Goal: Leave review/rating: Leave review/rating

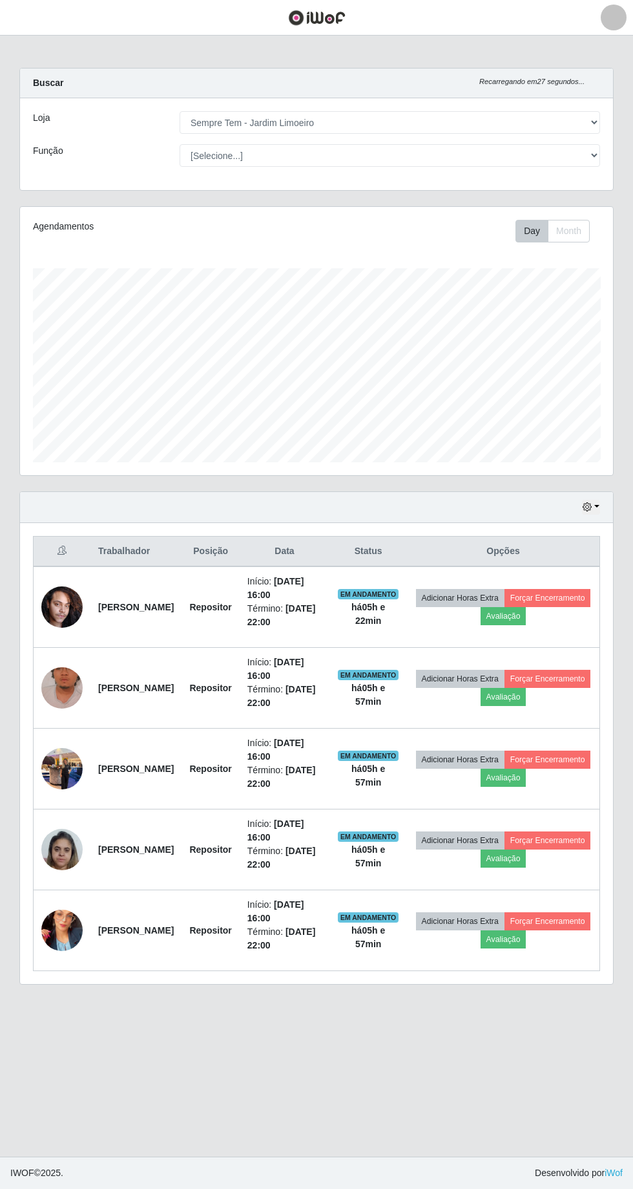
select select "508"
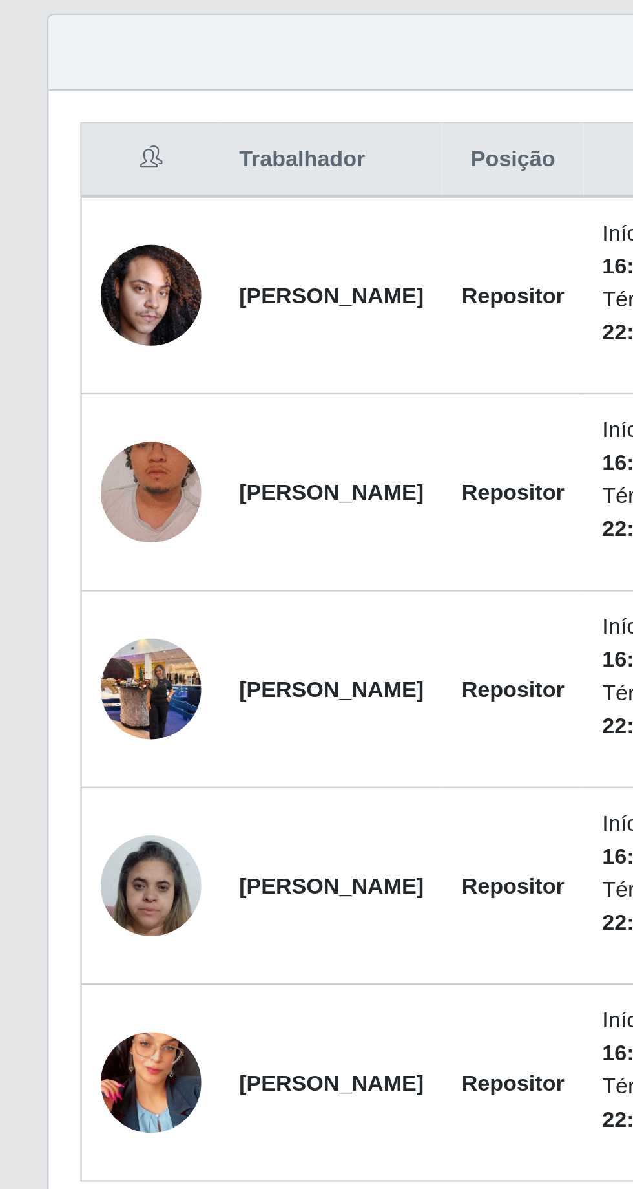
scroll to position [85, 0]
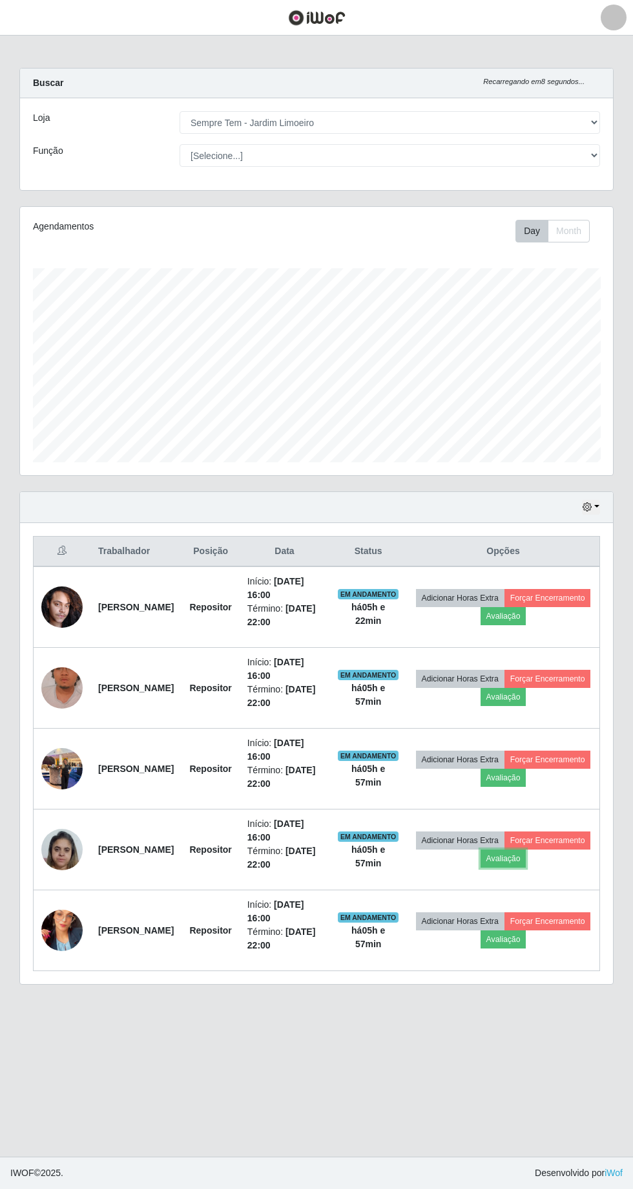
click at [527, 849] on button "Avaliação" at bounding box center [504, 858] width 46 height 18
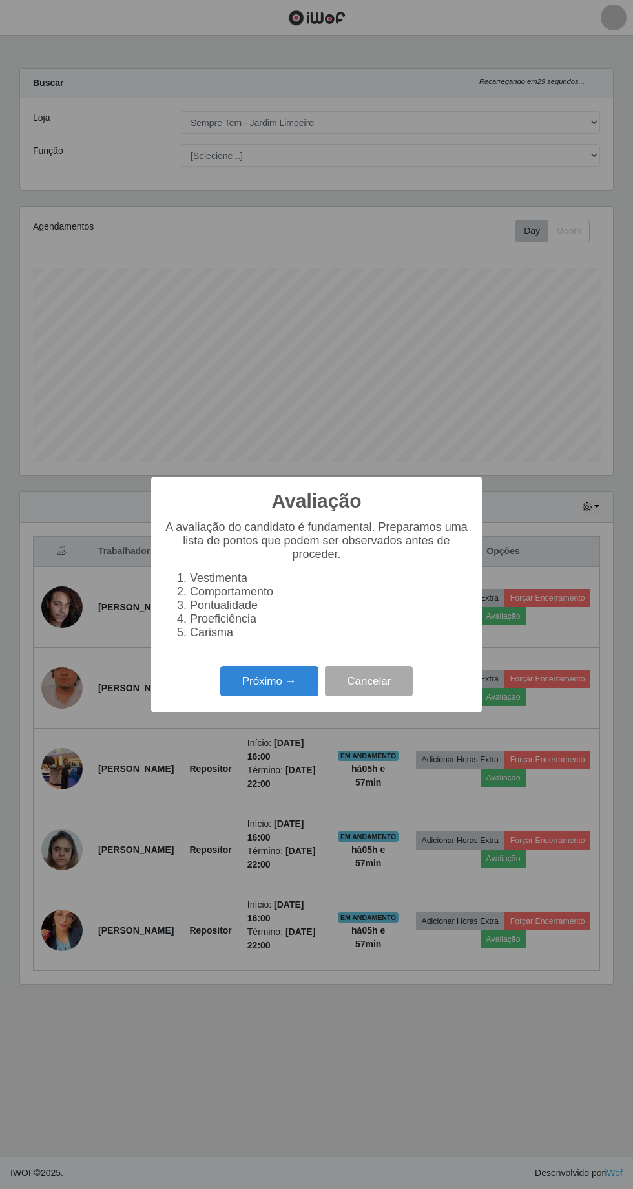
click at [257, 676] on button "Próximo →" at bounding box center [269, 681] width 98 height 30
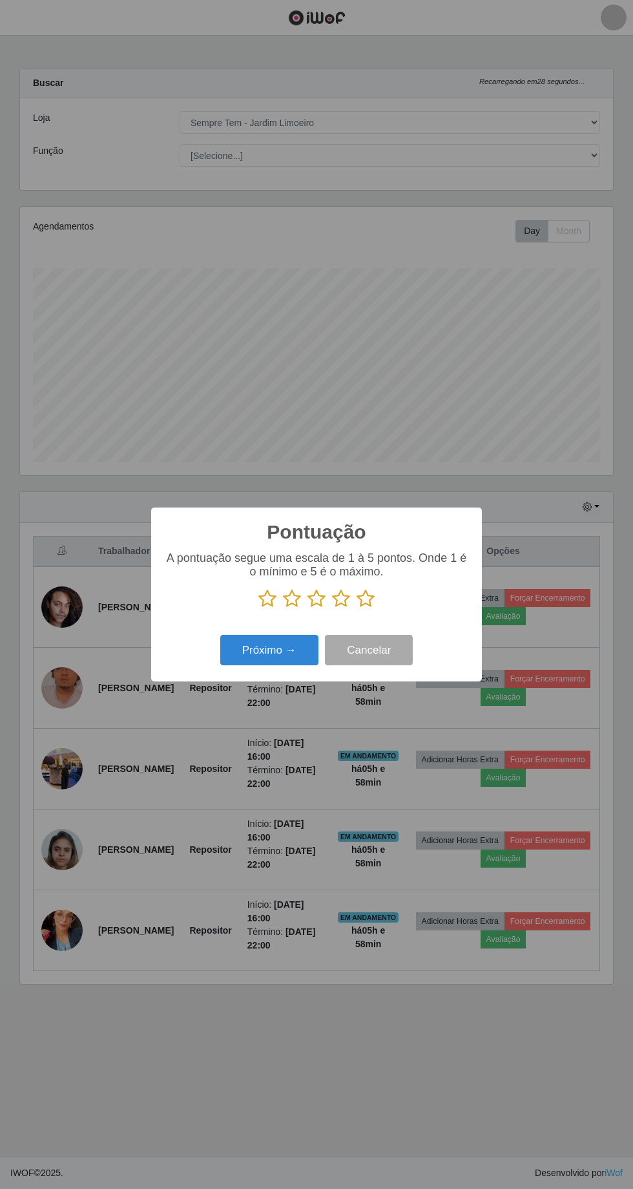
click at [367, 598] on icon at bounding box center [366, 598] width 18 height 19
click at [357, 608] on input "radio" at bounding box center [357, 608] width 0 height 0
click at [259, 654] on button "Próximo →" at bounding box center [269, 650] width 98 height 30
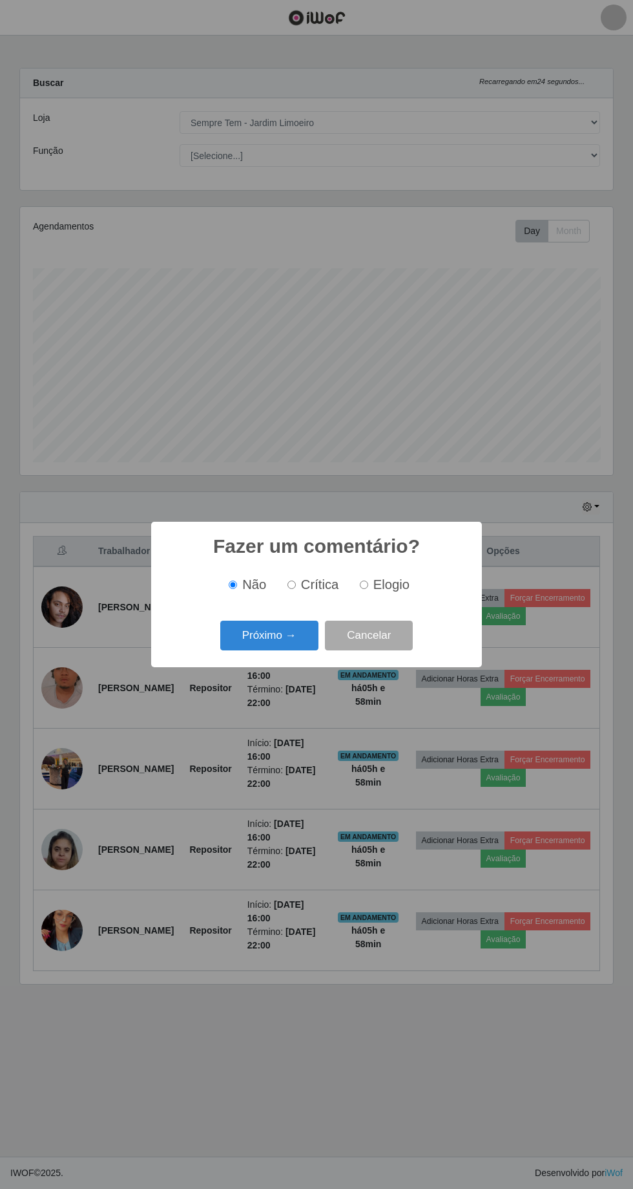
click at [393, 584] on span "Elogio" at bounding box center [392, 584] width 36 height 14
click at [368, 584] on input "Elogio" at bounding box center [364, 584] width 8 height 8
radio input "true"
click at [261, 635] on button "Próximo →" at bounding box center [269, 636] width 98 height 30
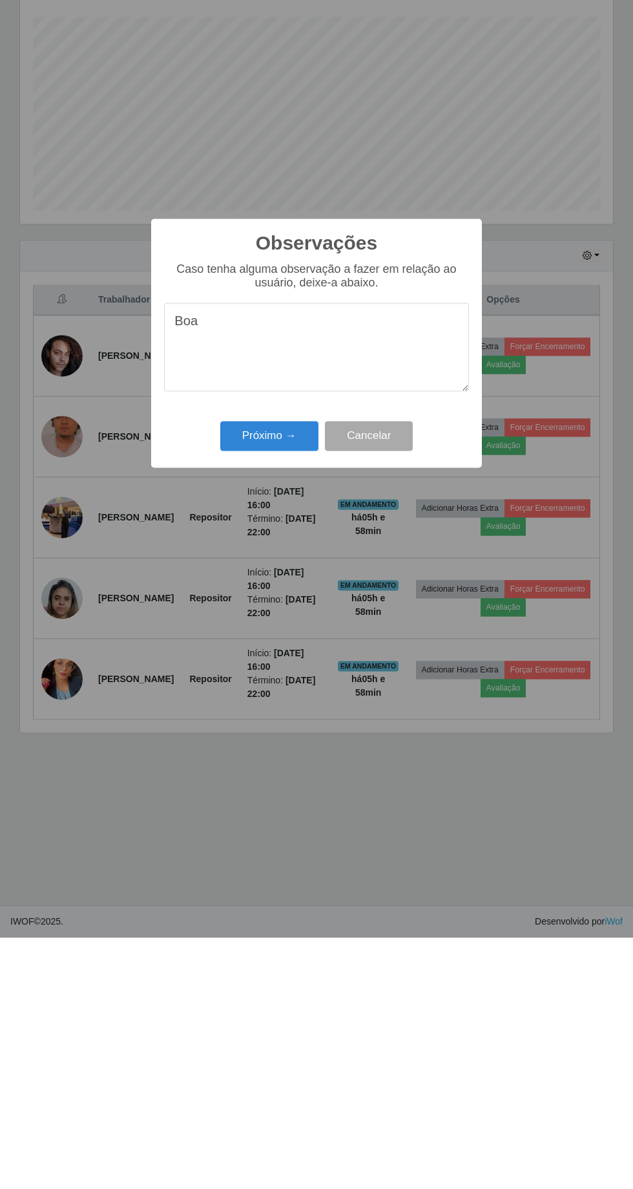
type textarea "Boa"
click at [251, 690] on button "Próximo →" at bounding box center [269, 687] width 98 height 30
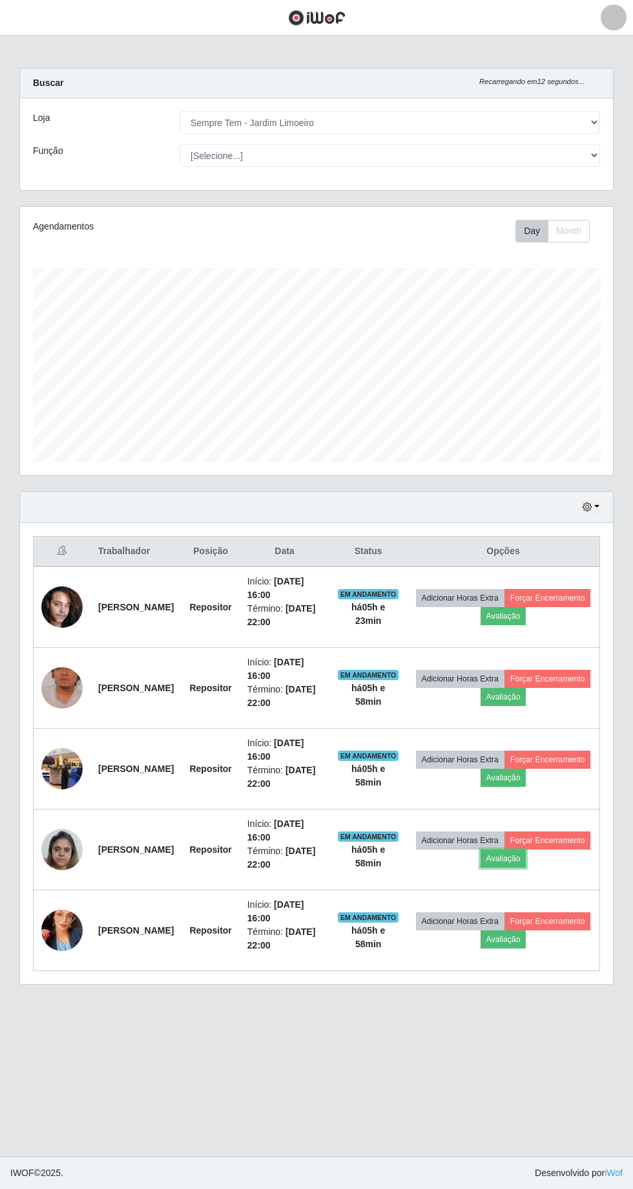
click at [527, 849] on button "Avaliação" at bounding box center [504, 858] width 46 height 18
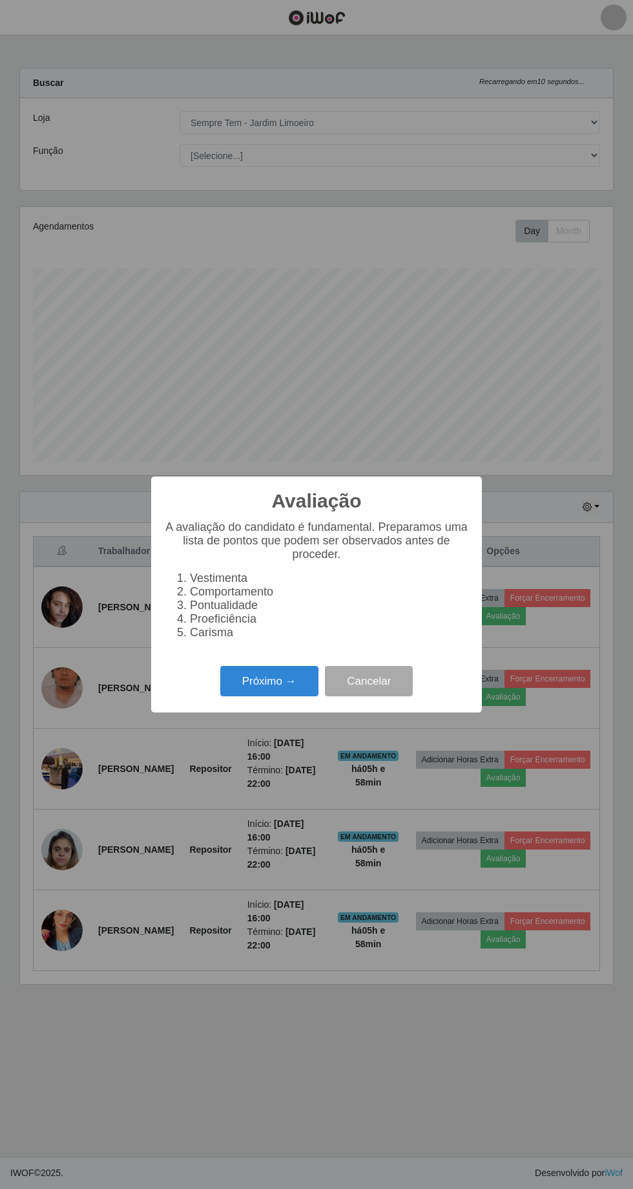
click at [374, 982] on div "Avaliação × A avaliação do candidato é fundamental. Preparamos uma lista de pon…" at bounding box center [316, 594] width 633 height 1189
click at [378, 681] on button "Cancelar" at bounding box center [369, 681] width 88 height 30
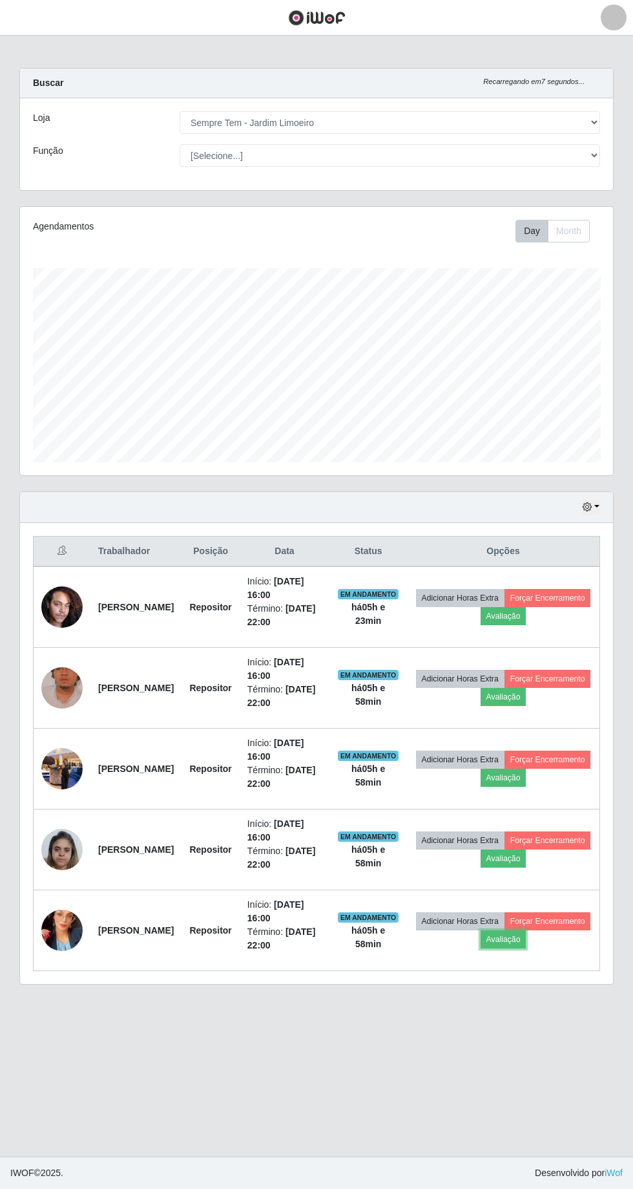
click at [527, 930] on button "Avaliação" at bounding box center [504, 939] width 46 height 18
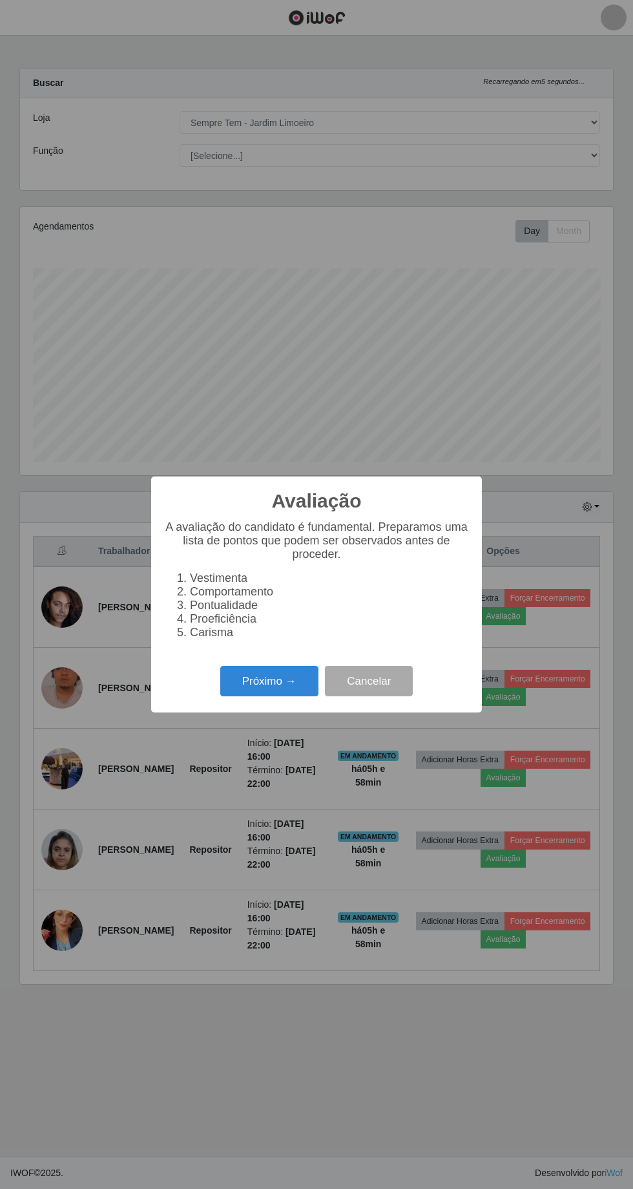
click at [264, 683] on button "Próximo →" at bounding box center [269, 681] width 98 height 30
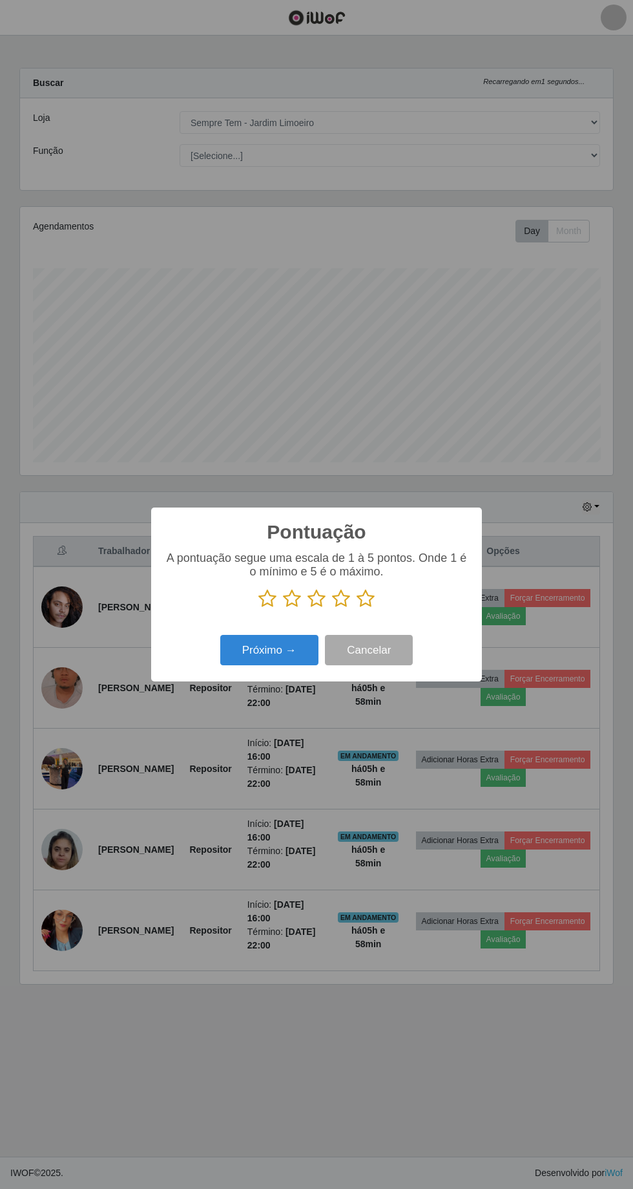
click at [323, 603] on icon at bounding box center [317, 598] width 18 height 19
click at [308, 608] on input "radio" at bounding box center [308, 608] width 0 height 0
click at [344, 599] on icon at bounding box center [341, 598] width 18 height 19
click at [332, 608] on input "radio" at bounding box center [332, 608] width 0 height 0
click at [270, 648] on button "Próximo →" at bounding box center [269, 650] width 98 height 30
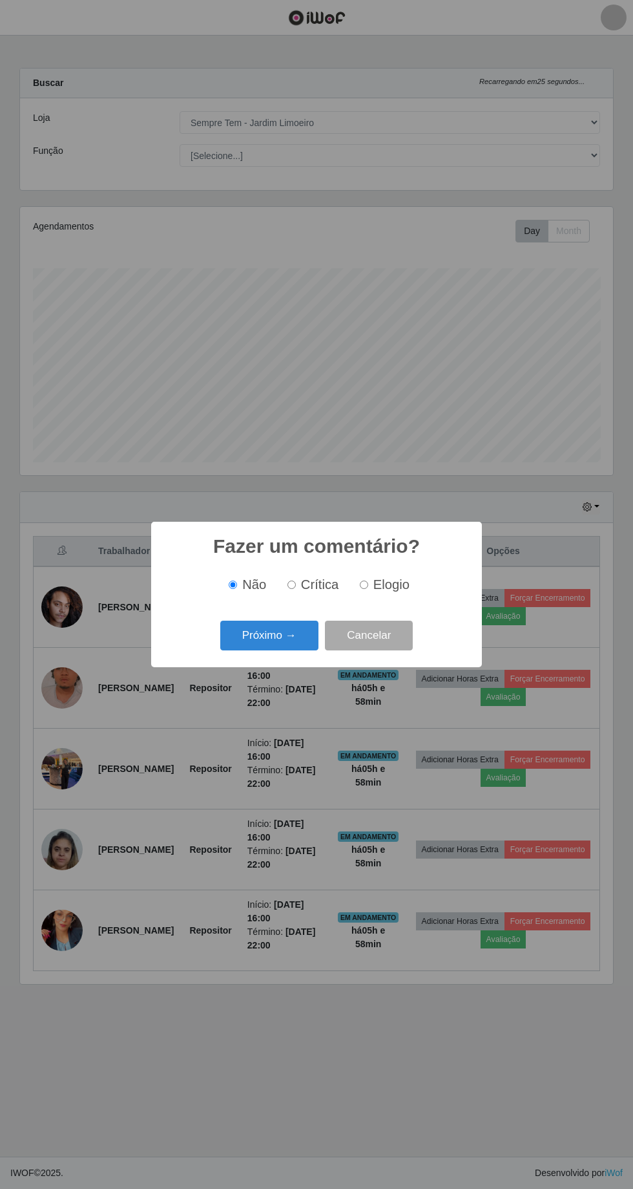
click at [283, 635] on button "Próximo →" at bounding box center [269, 636] width 98 height 30
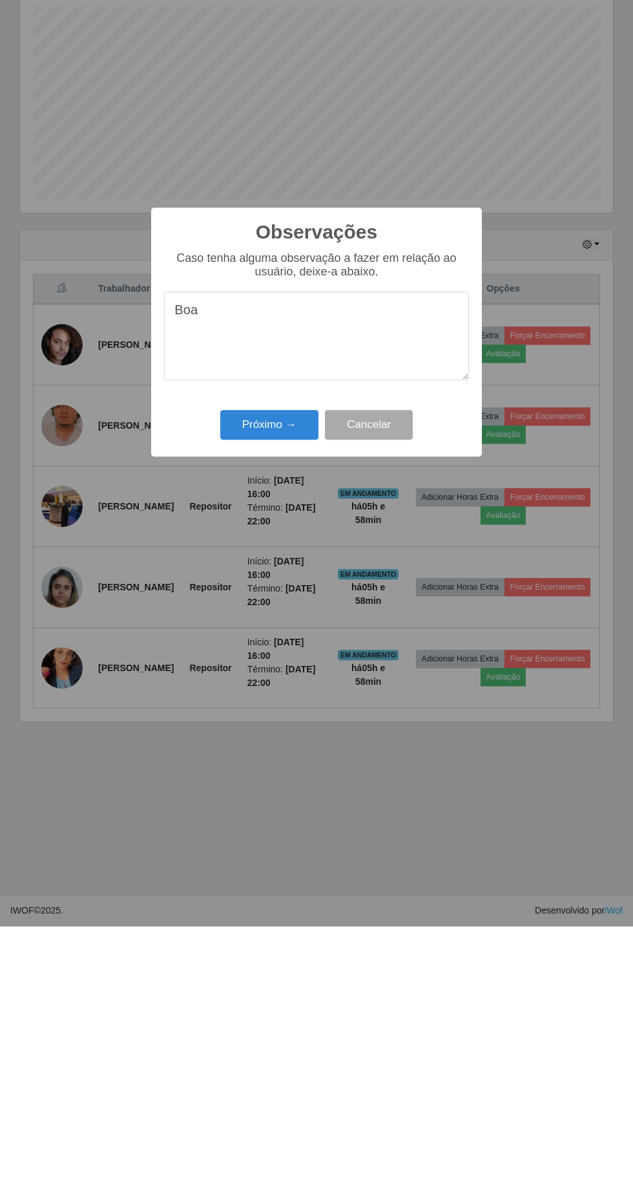
type textarea "Boa"
click at [257, 688] on button "Próximo →" at bounding box center [269, 687] width 98 height 30
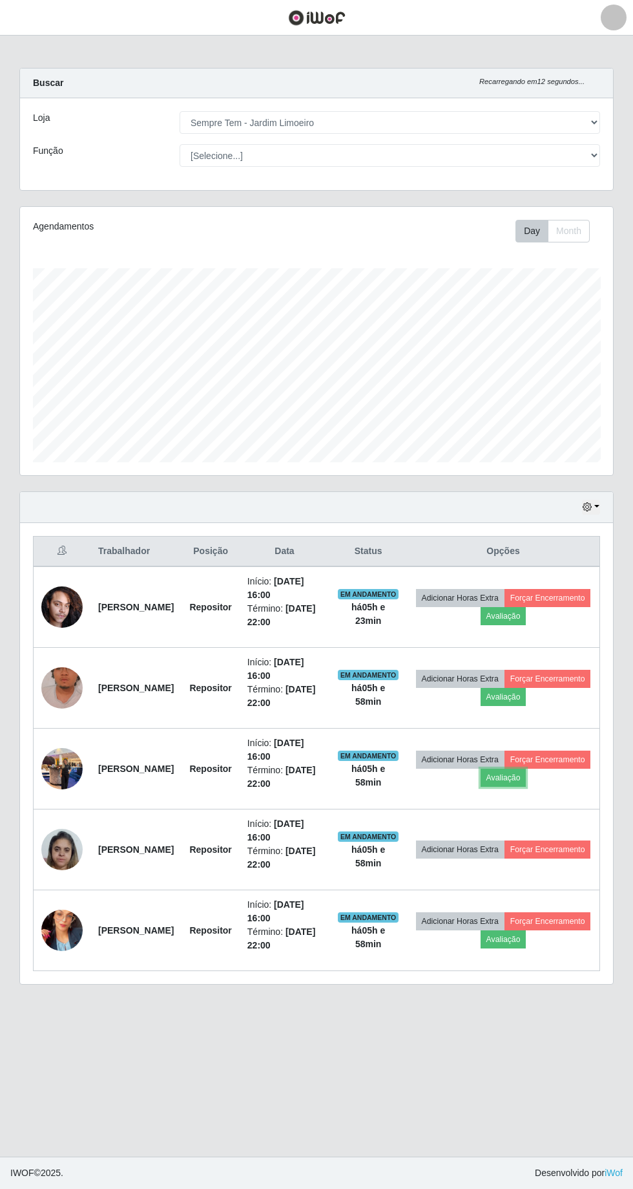
click at [527, 769] on button "Avaliação" at bounding box center [504, 778] width 46 height 18
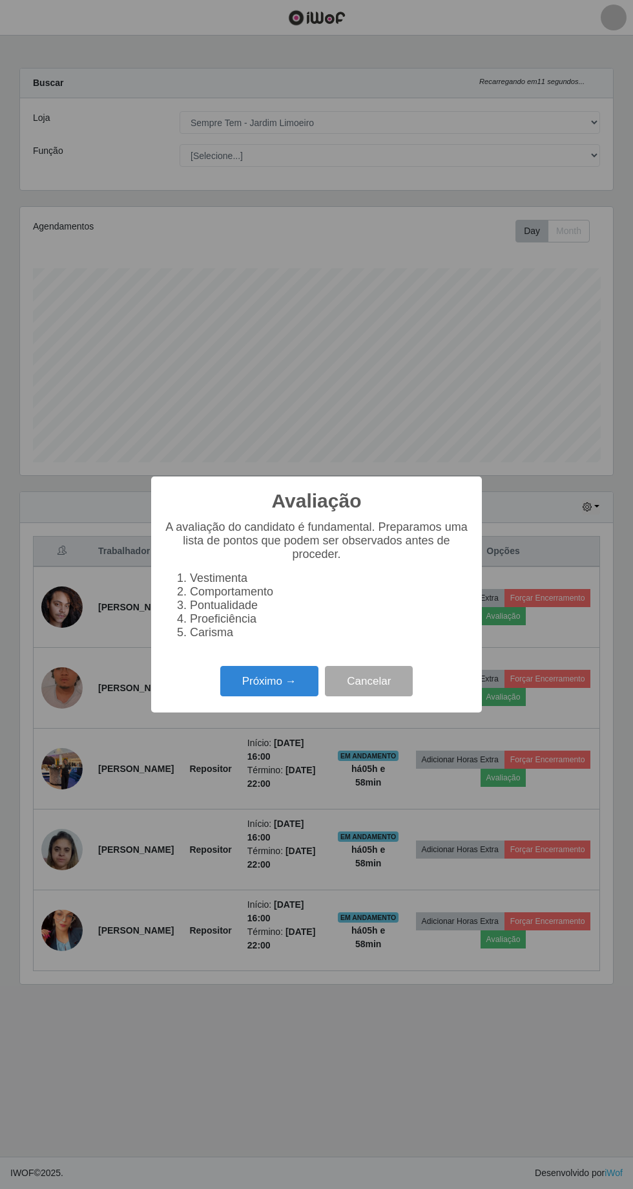
click at [268, 678] on button "Próximo →" at bounding box center [269, 681] width 98 height 30
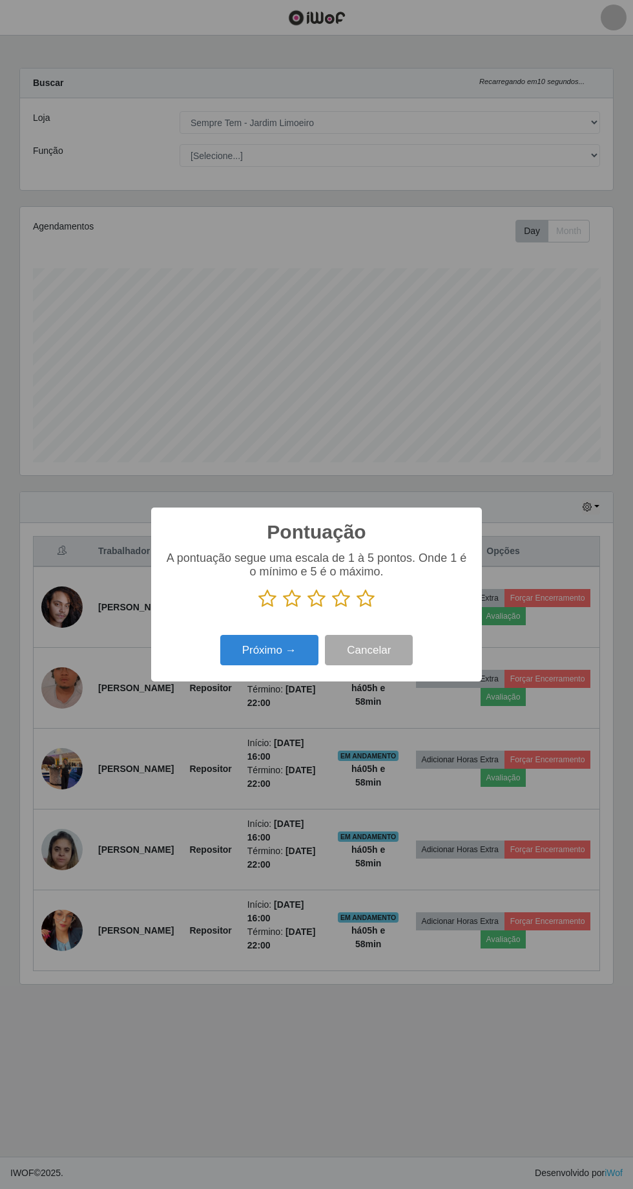
click at [341, 595] on icon at bounding box center [341, 598] width 18 height 19
click at [332, 608] on input "radio" at bounding box center [332, 608] width 0 height 0
click at [257, 646] on button "Próximo →" at bounding box center [269, 650] width 98 height 30
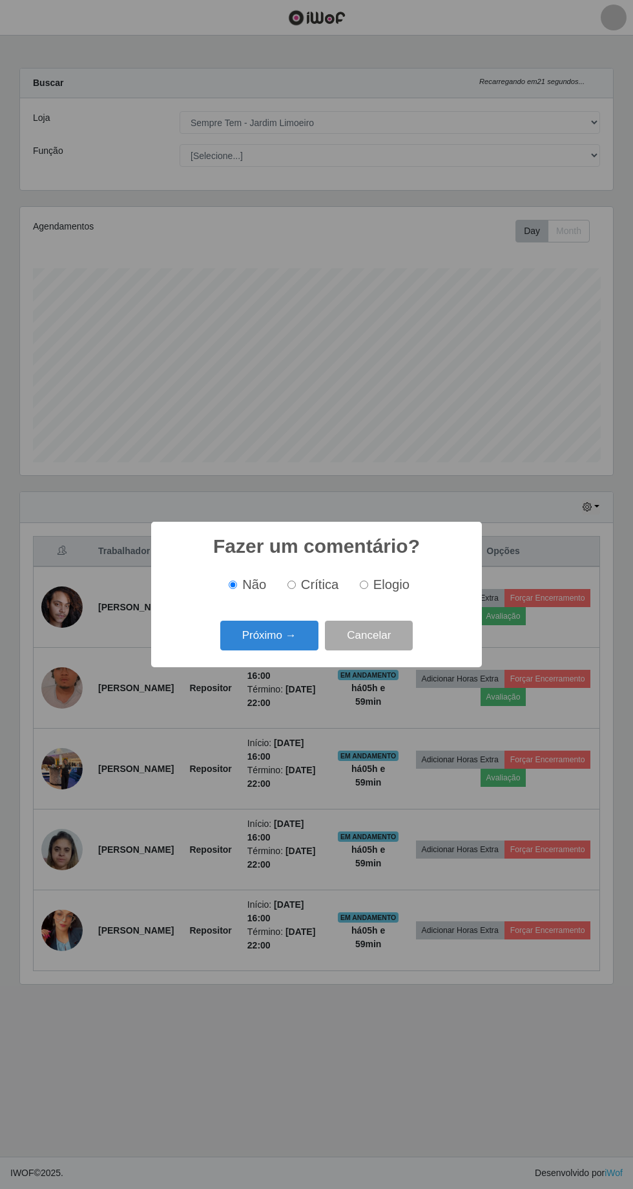
click at [262, 634] on button "Próximo →" at bounding box center [269, 636] width 98 height 30
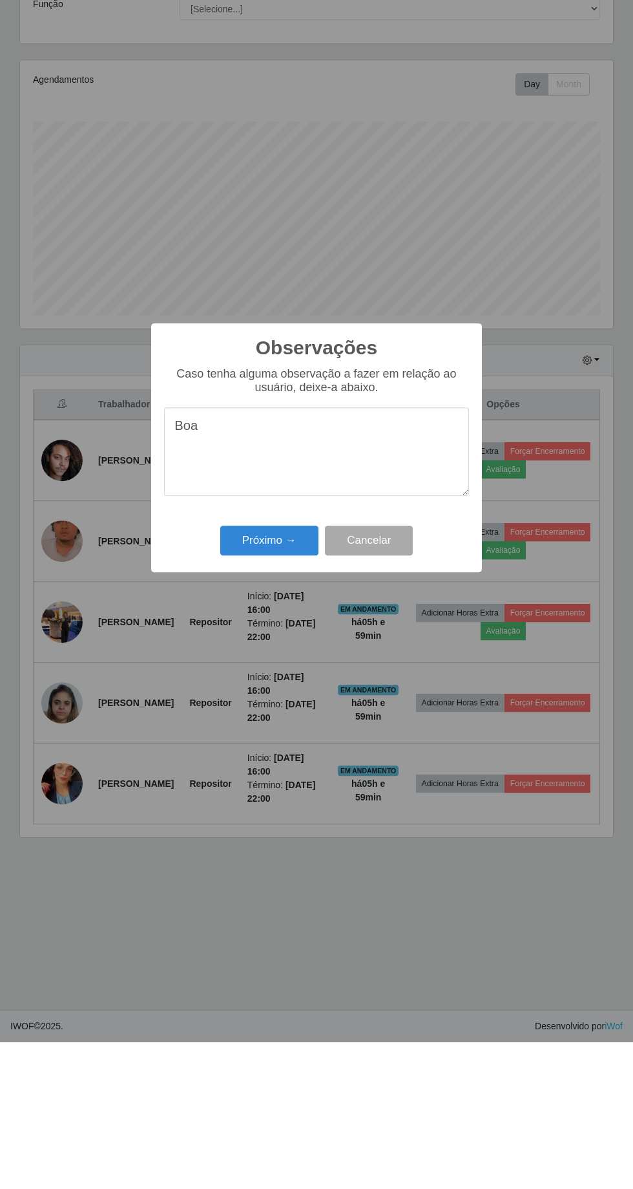
type textarea "Boa"
click at [261, 693] on button "Próximo →" at bounding box center [269, 687] width 98 height 30
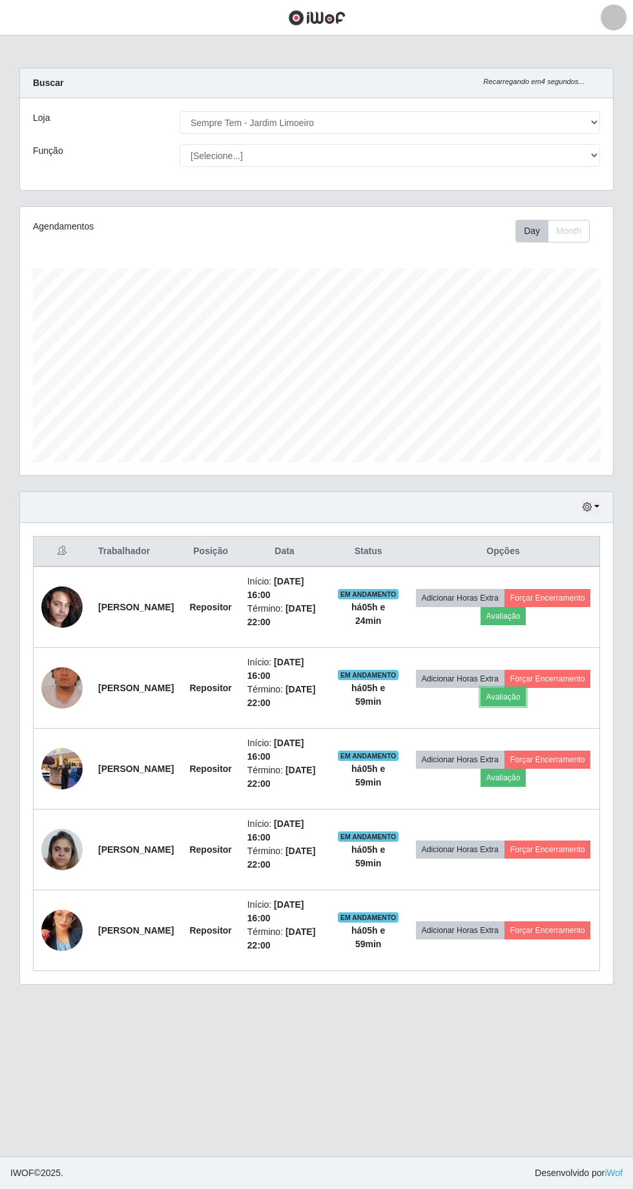
click at [527, 688] on button "Avaliação" at bounding box center [504, 697] width 46 height 18
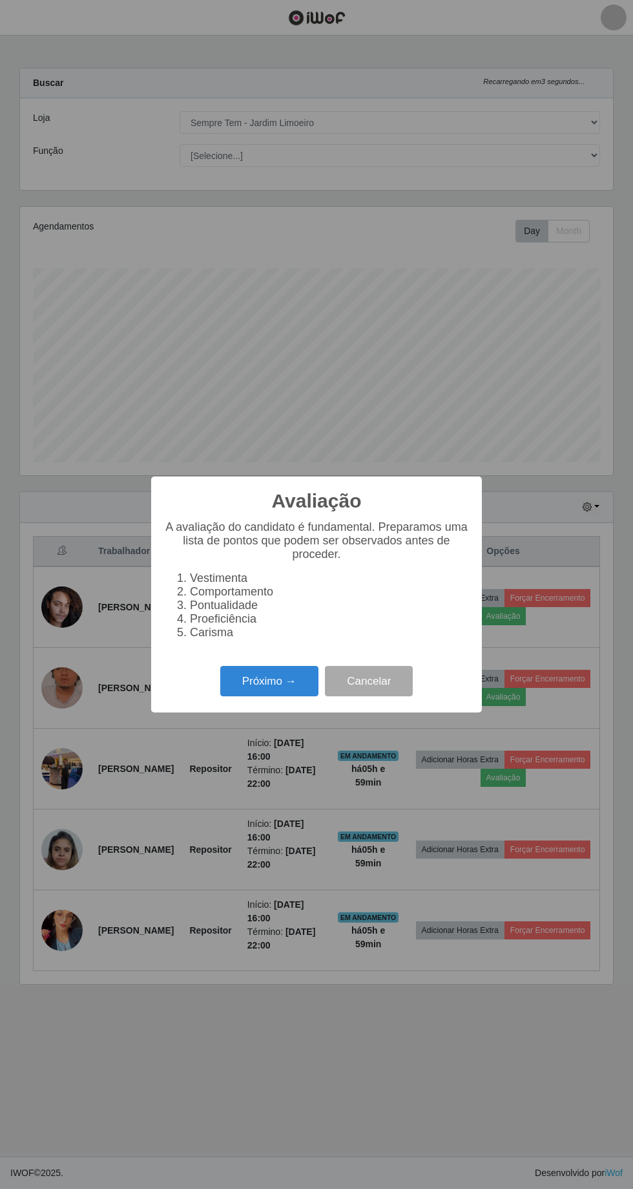
click at [267, 675] on button "Próximo →" at bounding box center [269, 681] width 98 height 30
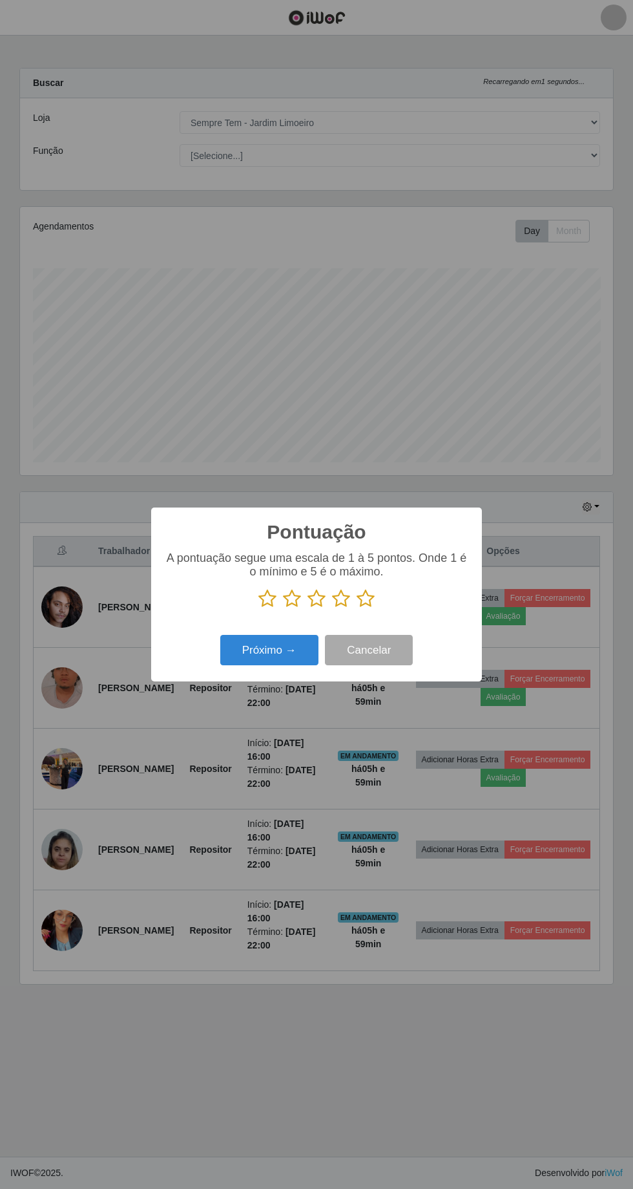
click at [390, 601] on p at bounding box center [316, 598] width 305 height 19
click at [373, 602] on icon at bounding box center [366, 598] width 18 height 19
click at [357, 608] on input "radio" at bounding box center [357, 608] width 0 height 0
click at [368, 602] on icon at bounding box center [366, 598] width 18 height 19
click at [357, 608] on input "radio" at bounding box center [357, 608] width 0 height 0
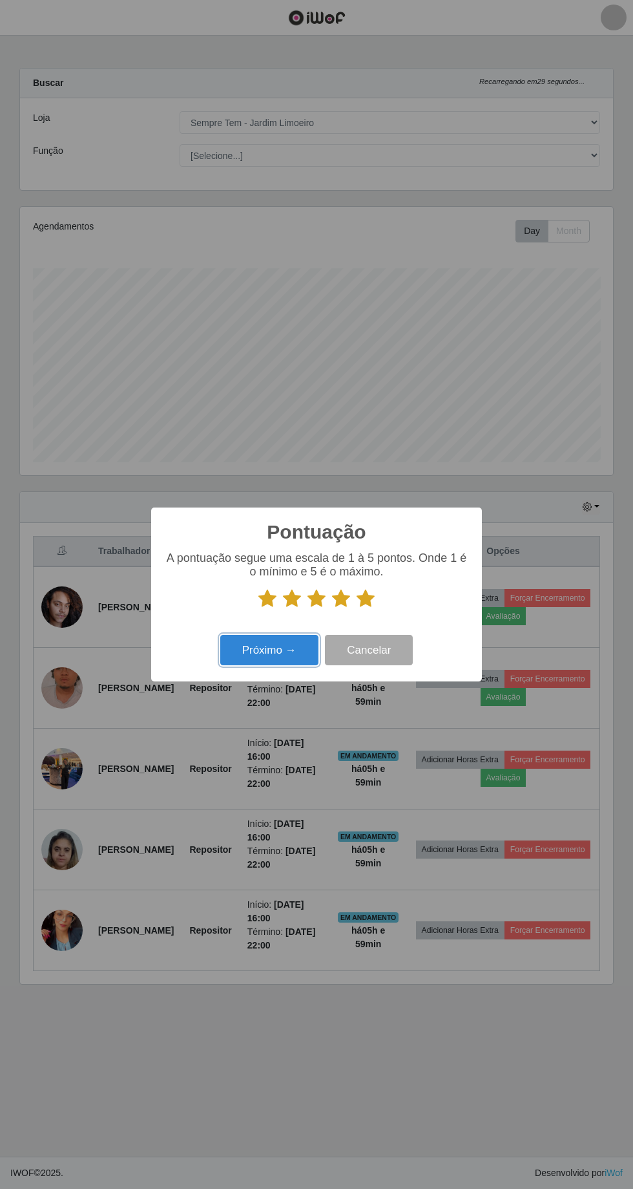
click at [259, 652] on button "Próximo →" at bounding box center [269, 650] width 98 height 30
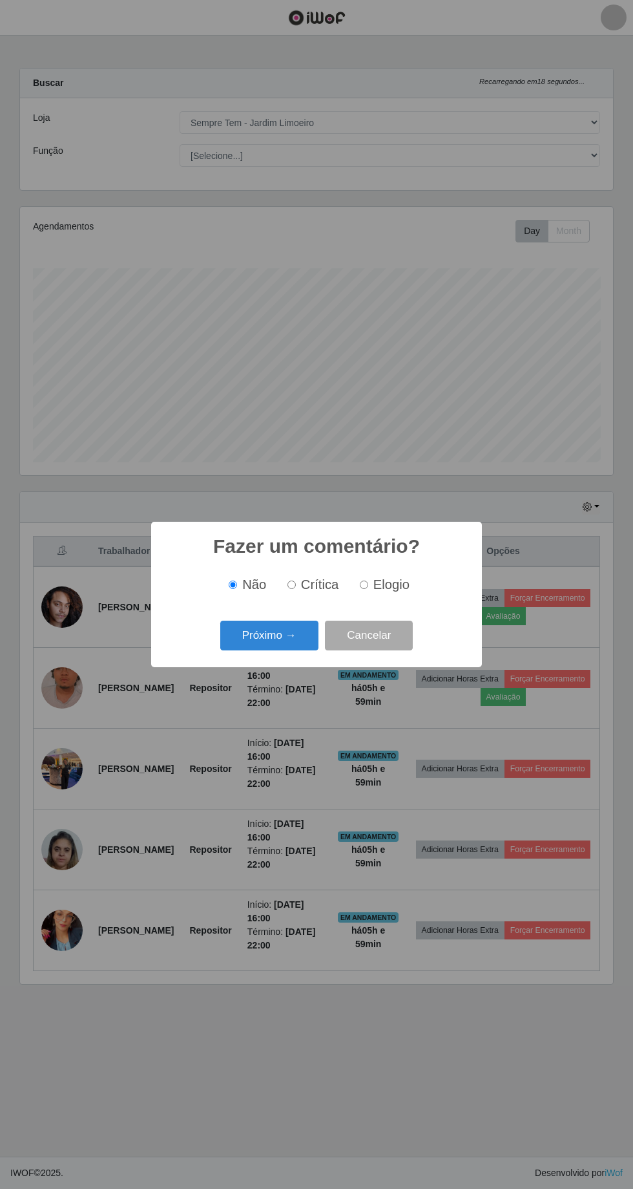
click at [396, 587] on span "Elogio" at bounding box center [392, 584] width 36 height 14
click at [368, 587] on input "Elogio" at bounding box center [364, 584] width 8 height 8
radio input "true"
click at [288, 648] on button "Próximo →" at bounding box center [269, 636] width 98 height 30
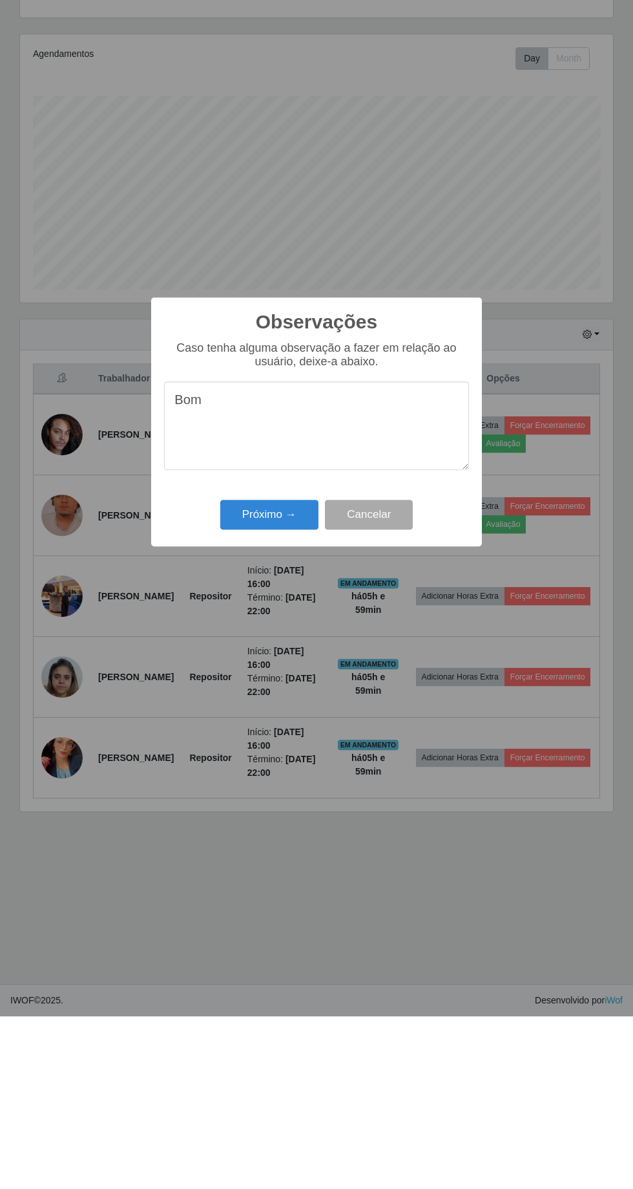
type textarea "Bom"
click at [265, 686] on button "Próximo →" at bounding box center [269, 687] width 98 height 30
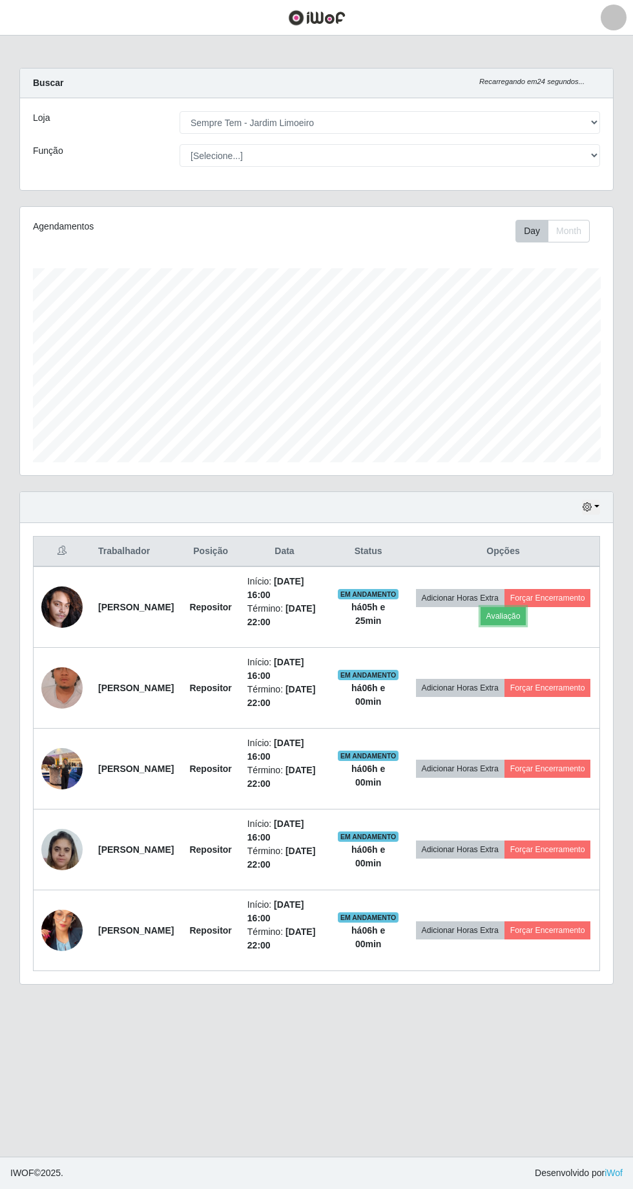
click at [527, 607] on button "Avaliação" at bounding box center [504, 616] width 46 height 18
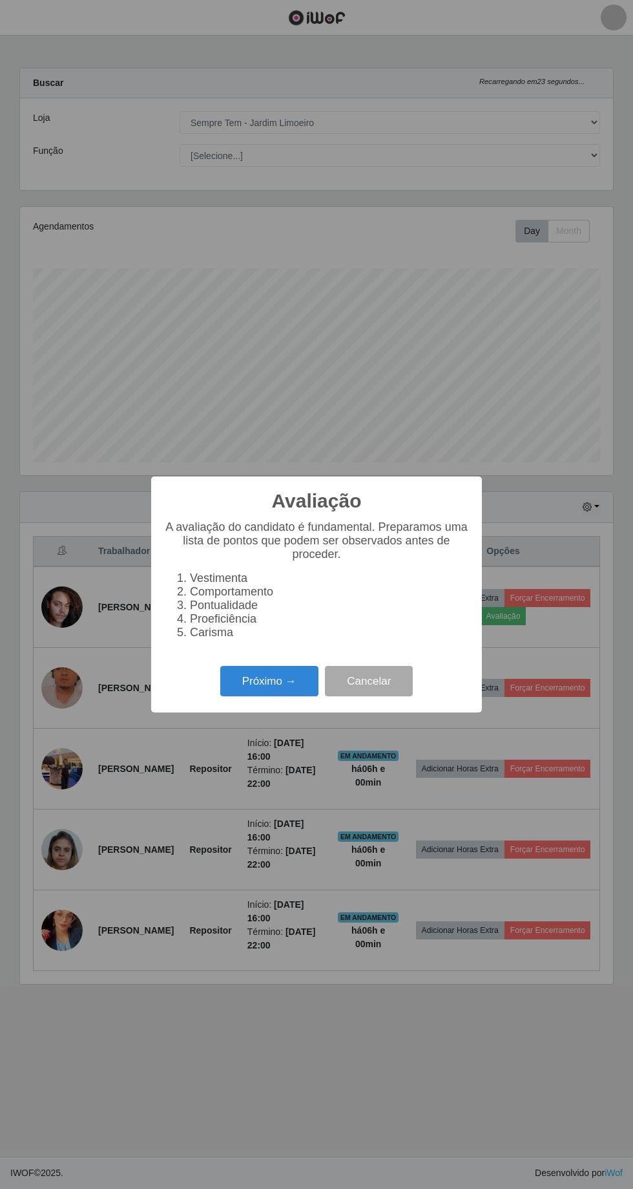
click at [257, 685] on button "Próximo →" at bounding box center [269, 681] width 98 height 30
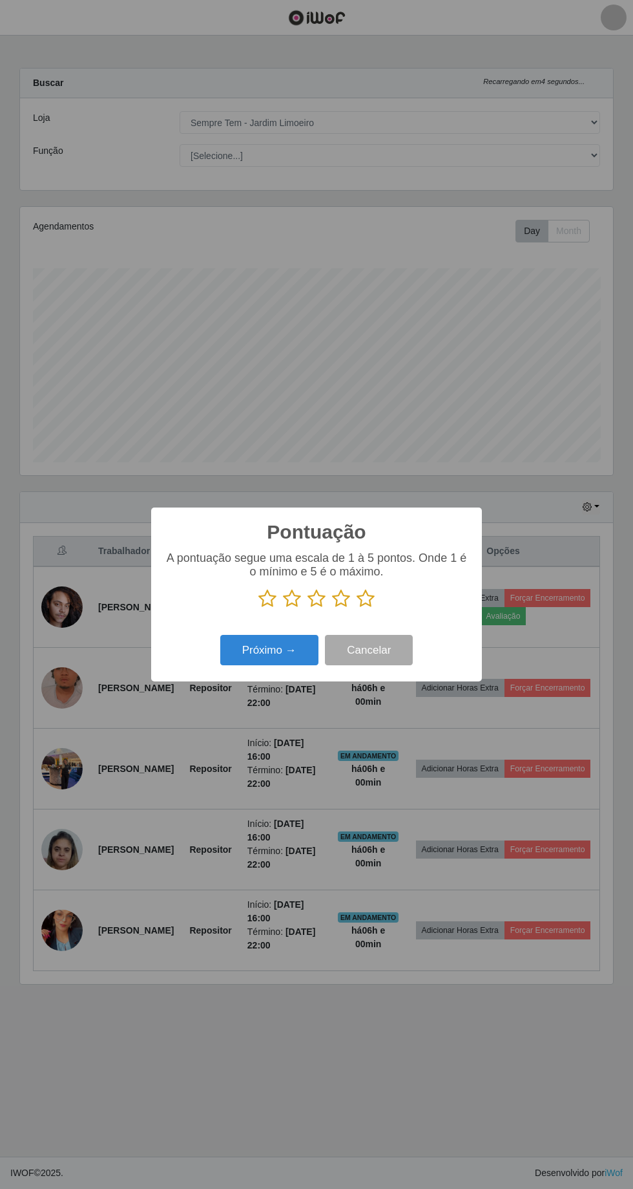
click at [393, 607] on p at bounding box center [316, 598] width 305 height 19
click at [344, 601] on icon at bounding box center [341, 598] width 18 height 19
click at [332, 608] on input "radio" at bounding box center [332, 608] width 0 height 0
click at [290, 656] on button "Próximo →" at bounding box center [269, 650] width 98 height 30
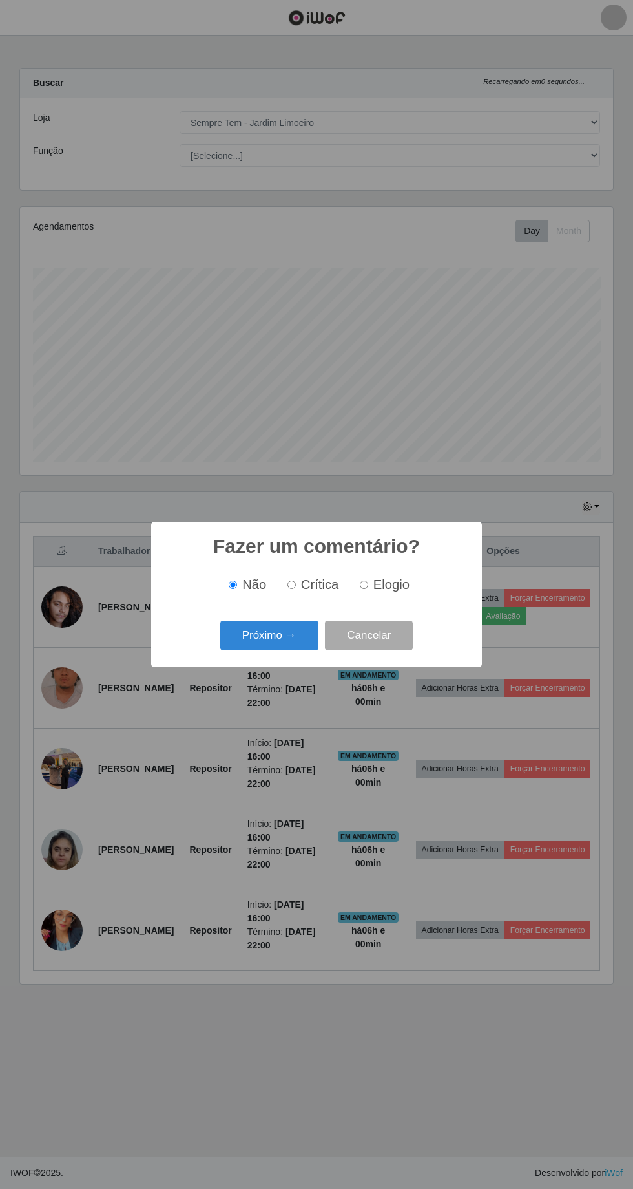
click at [395, 582] on span "Elogio" at bounding box center [392, 584] width 36 height 14
click at [368, 582] on input "Elogio" at bounding box center [364, 584] width 8 height 8
radio input "true"
click at [275, 629] on button "Próximo →" at bounding box center [269, 636] width 98 height 30
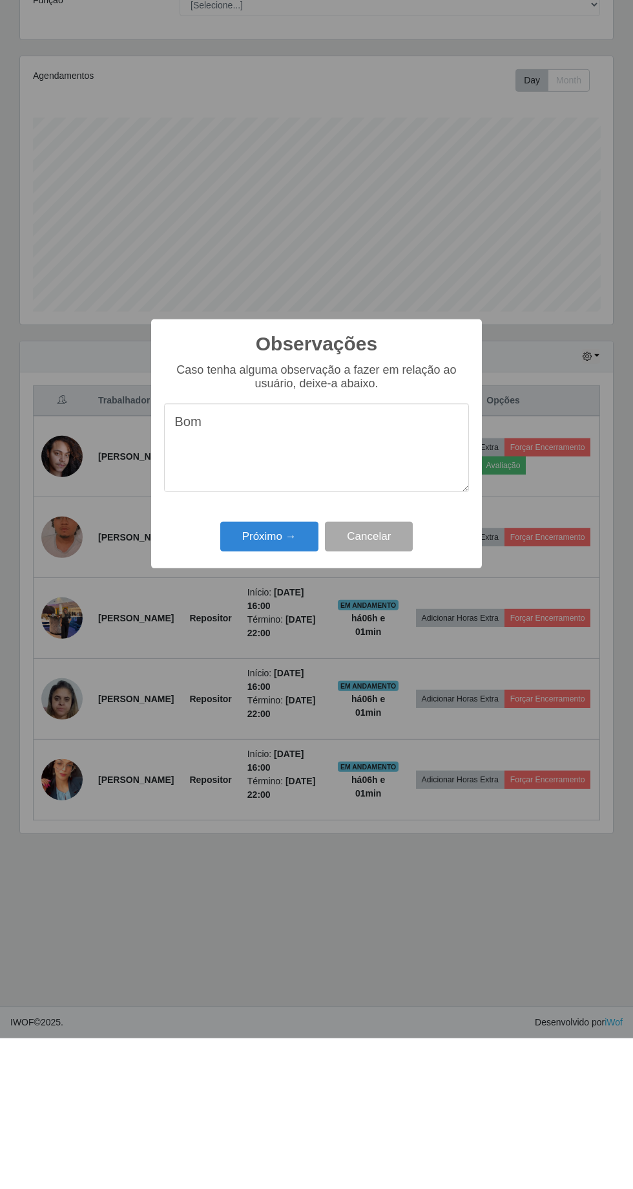
type textarea "Bom"
click at [271, 688] on button "Próximo →" at bounding box center [269, 687] width 98 height 30
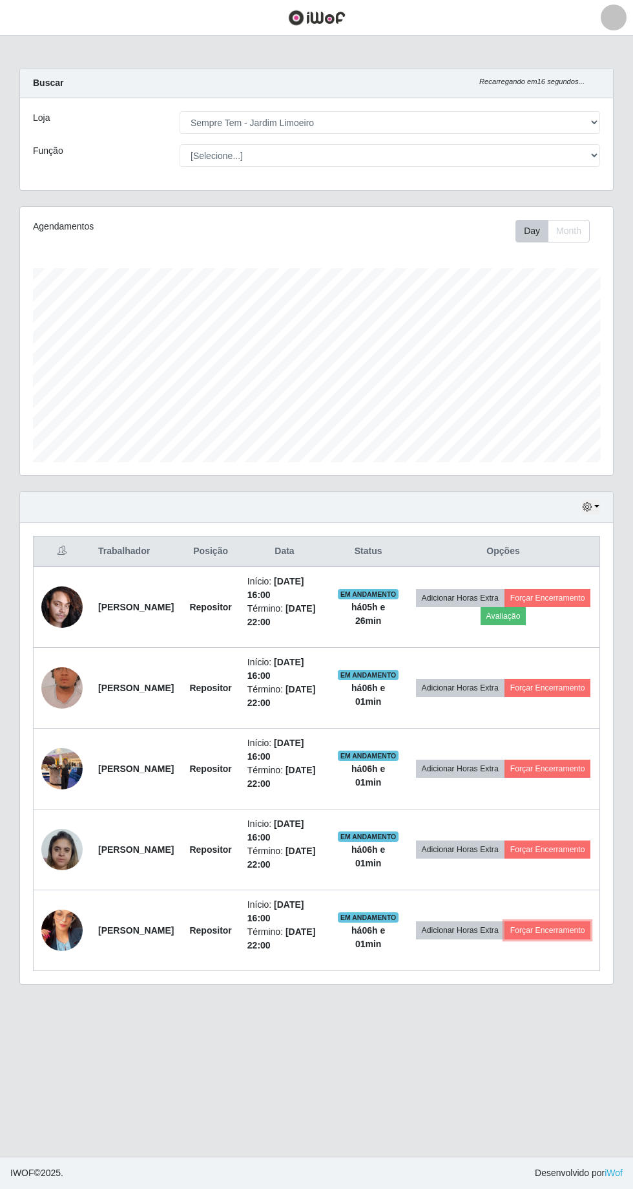
click at [530, 921] on button "Forçar Encerramento" at bounding box center [548, 930] width 87 height 18
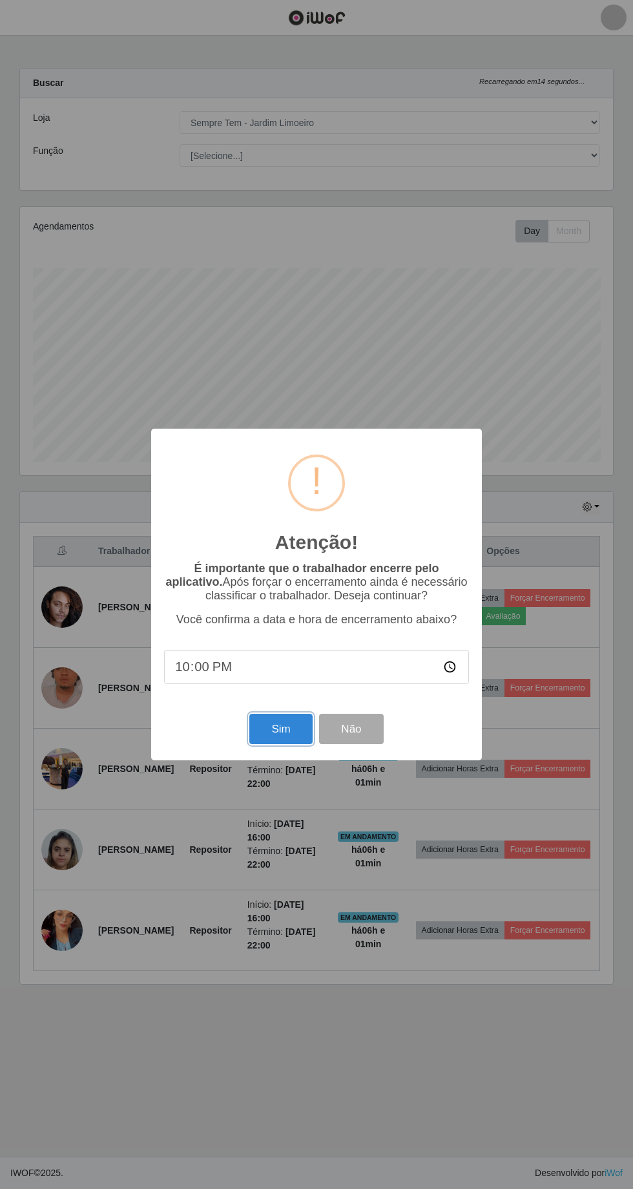
click at [266, 717] on button "Sim" at bounding box center [280, 729] width 63 height 30
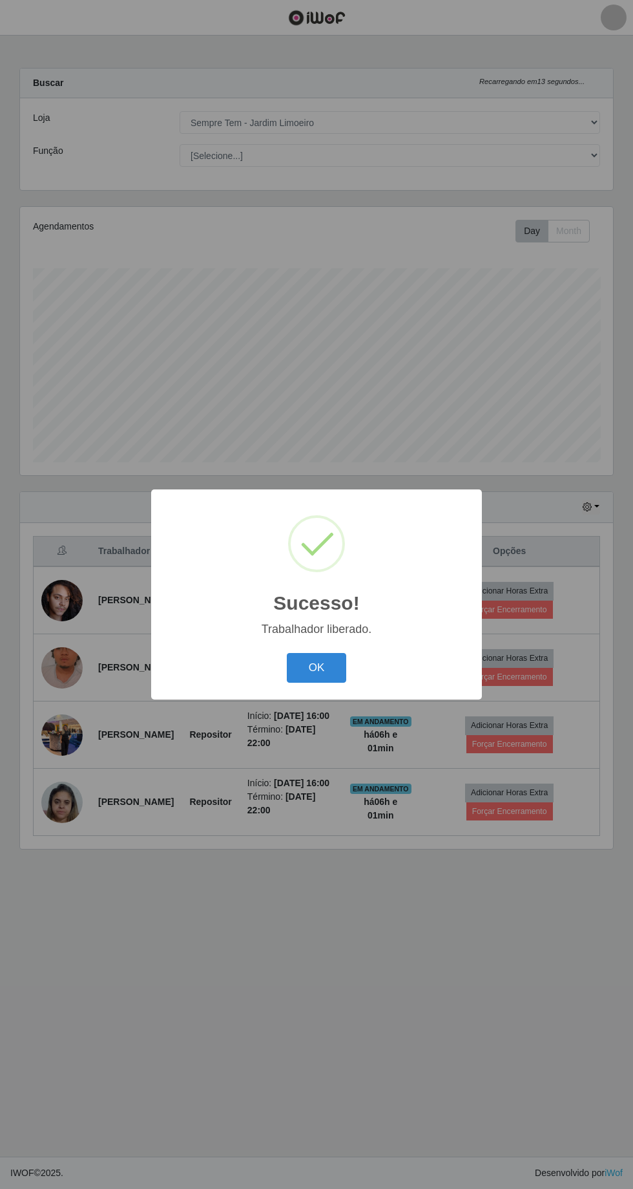
click at [327, 670] on button "OK" at bounding box center [317, 668] width 60 height 30
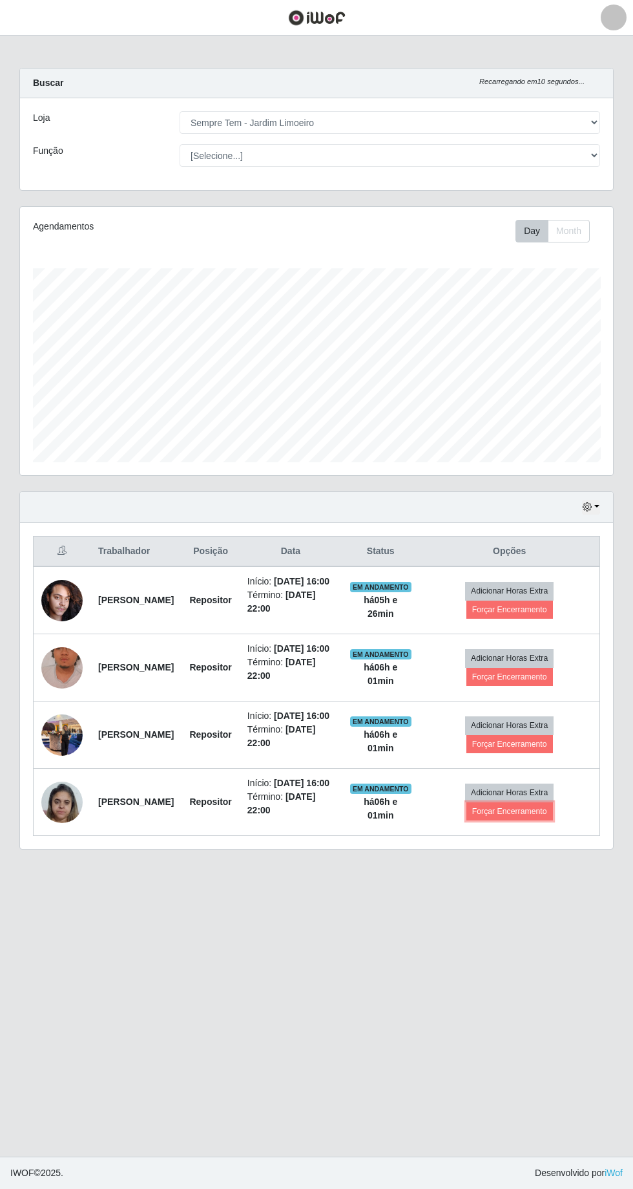
click at [538, 802] on button "Forçar Encerramento" at bounding box center [510, 811] width 87 height 18
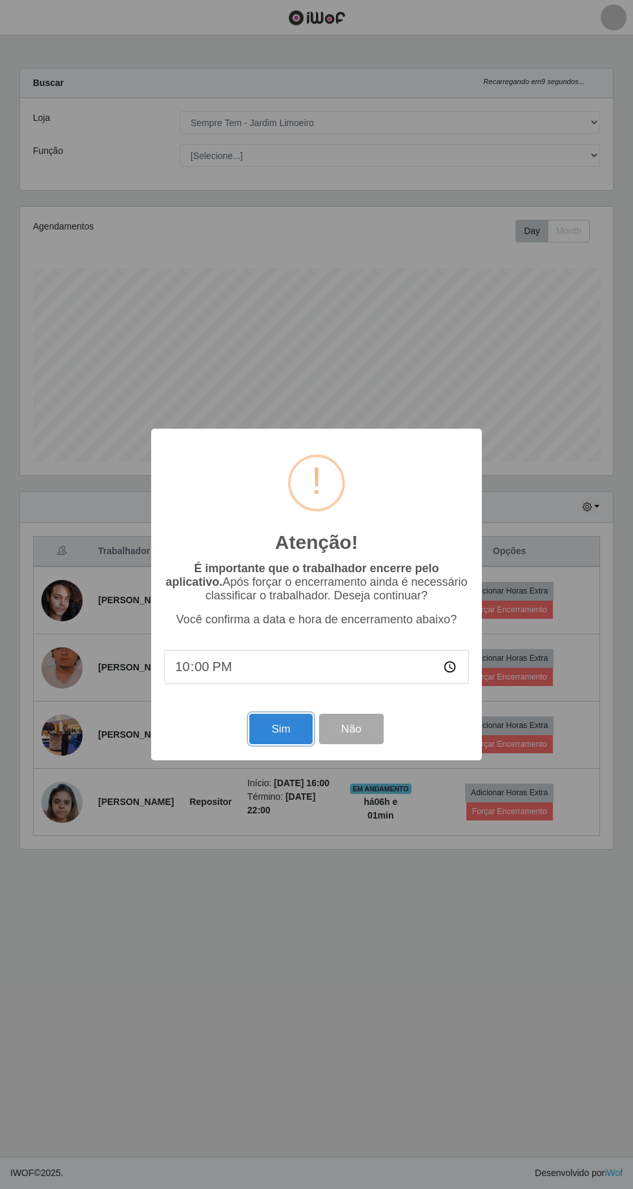
click at [270, 738] on button "Sim" at bounding box center [280, 729] width 63 height 30
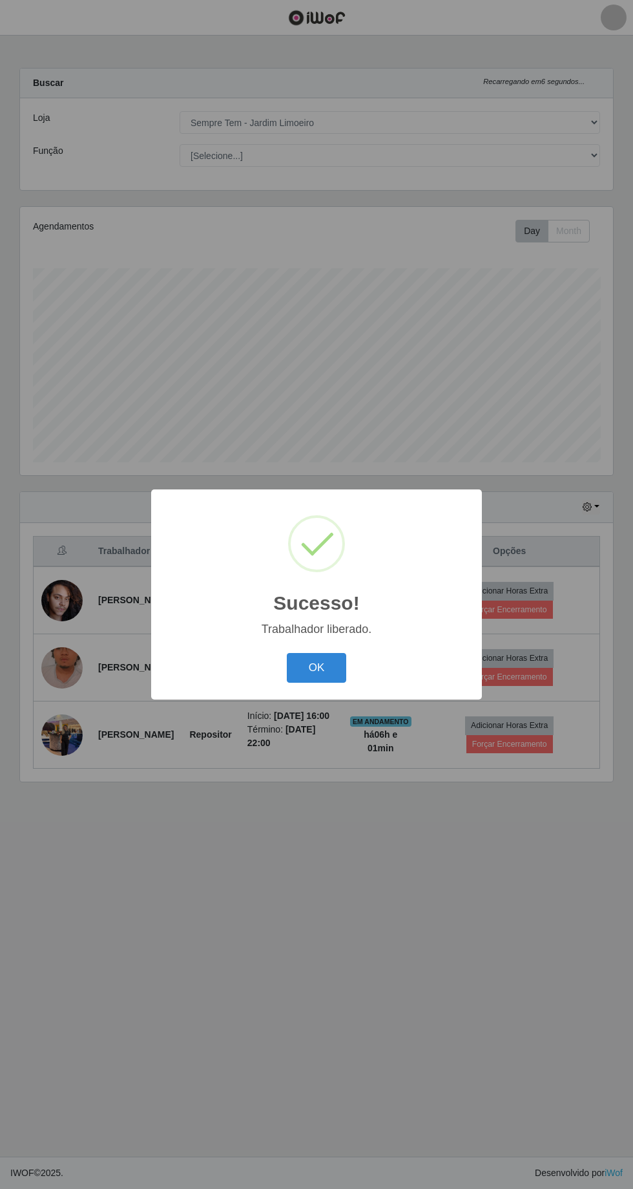
click at [336, 659] on button "OK" at bounding box center [317, 668] width 60 height 30
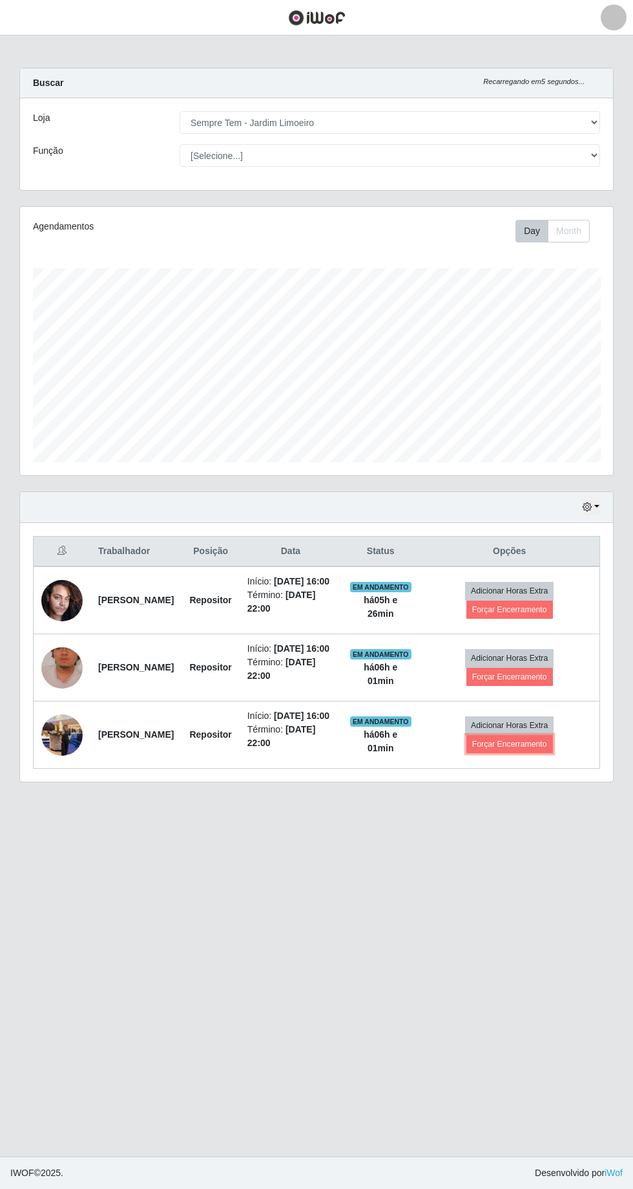
click at [534, 735] on button "Forçar Encerramento" at bounding box center [510, 744] width 87 height 18
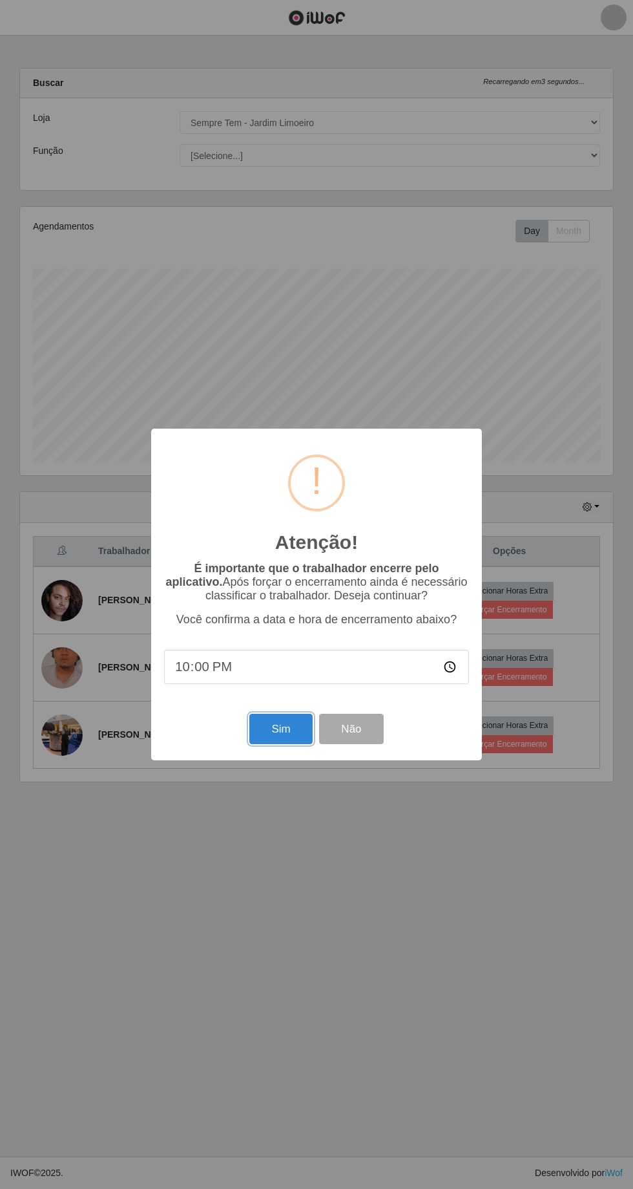
click at [291, 741] on button "Sim" at bounding box center [280, 729] width 63 height 30
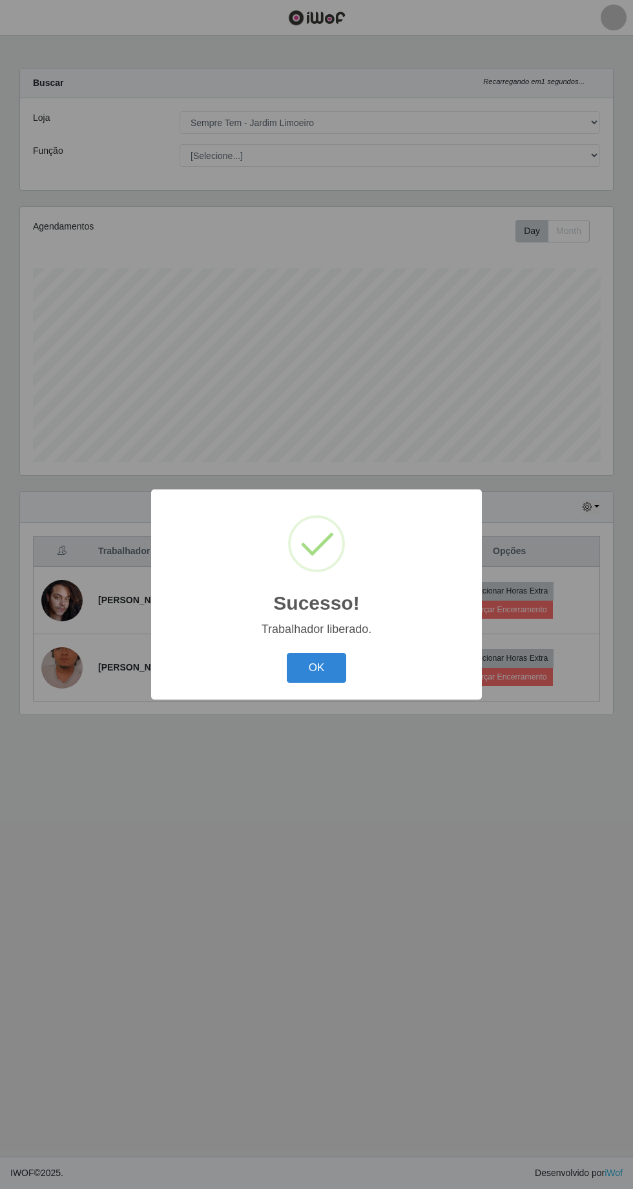
click at [317, 670] on button "OK" at bounding box center [317, 668] width 60 height 30
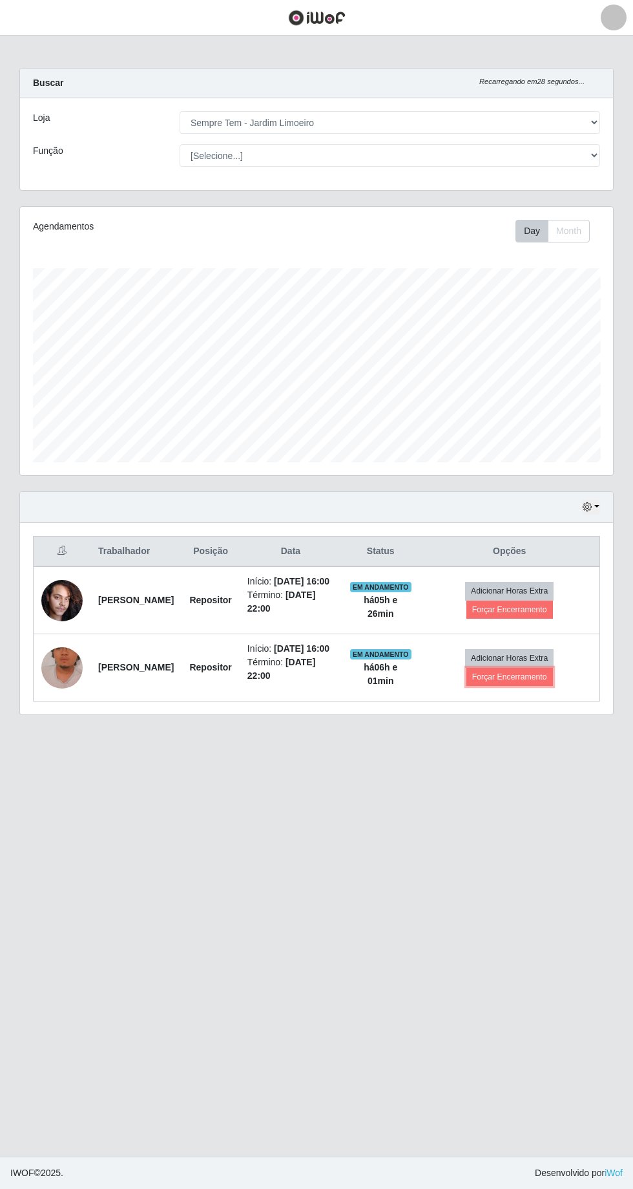
click at [537, 668] on button "Forçar Encerramento" at bounding box center [510, 677] width 87 height 18
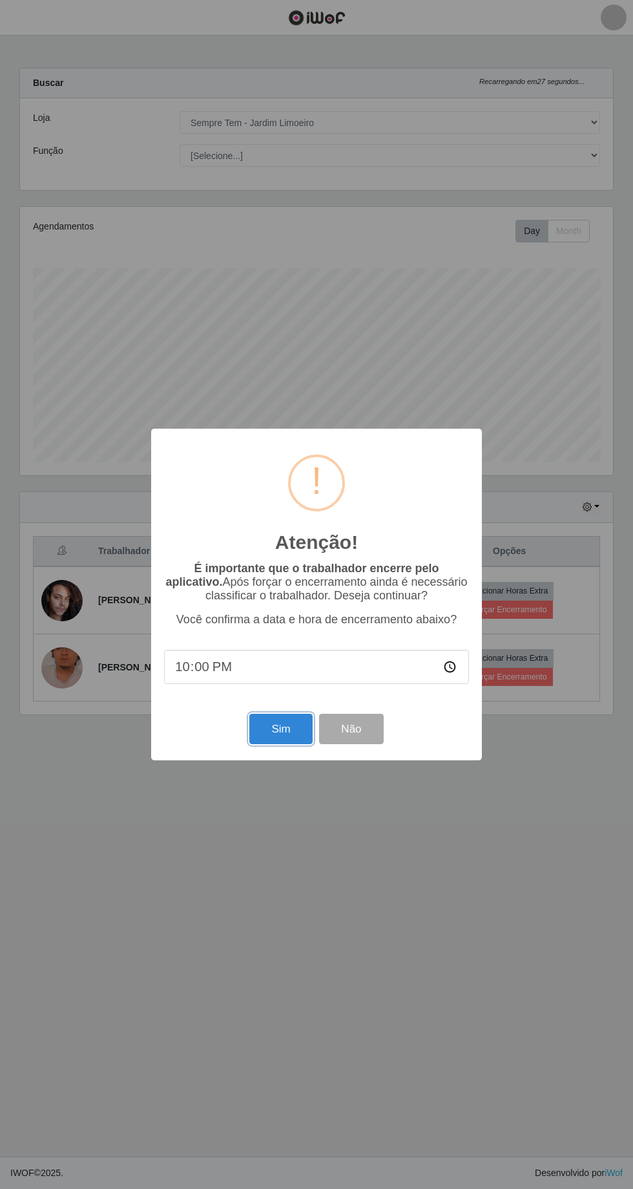
click at [271, 732] on button "Sim" at bounding box center [280, 729] width 63 height 30
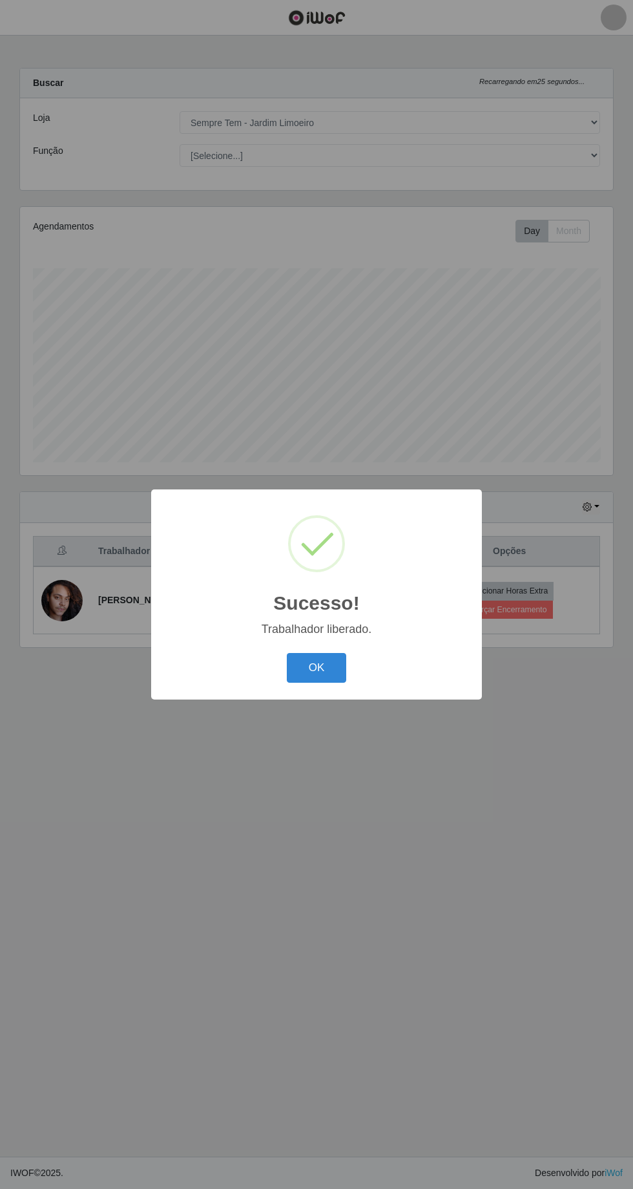
click at [336, 673] on button "OK" at bounding box center [317, 668] width 60 height 30
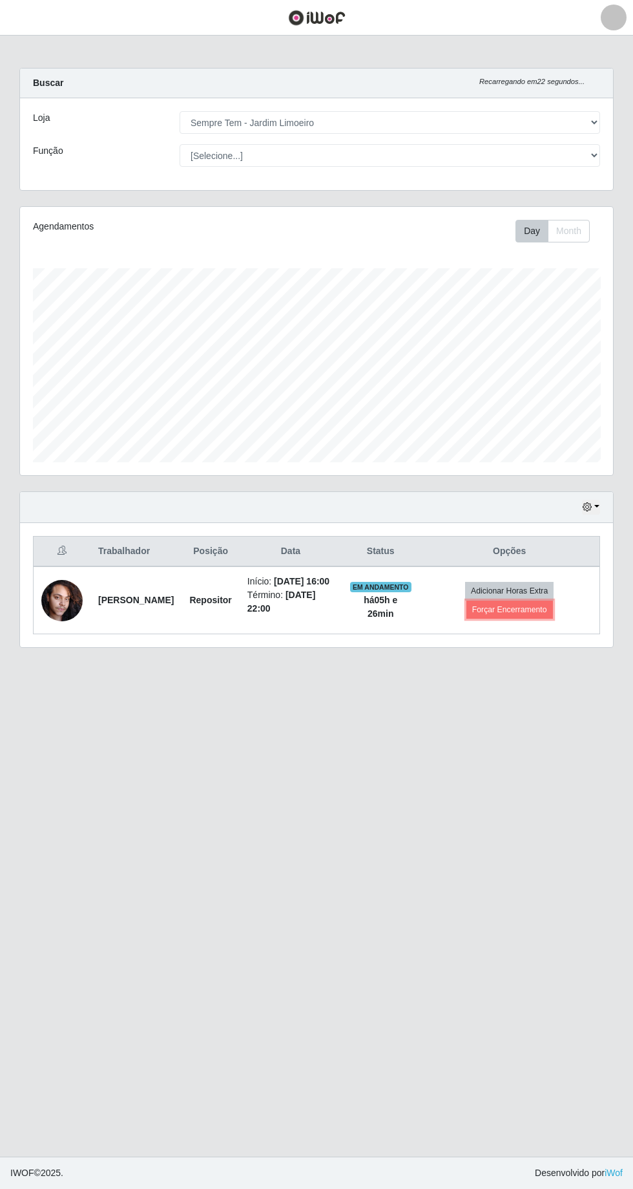
click at [548, 600] on button "Forçar Encerramento" at bounding box center [510, 609] width 87 height 18
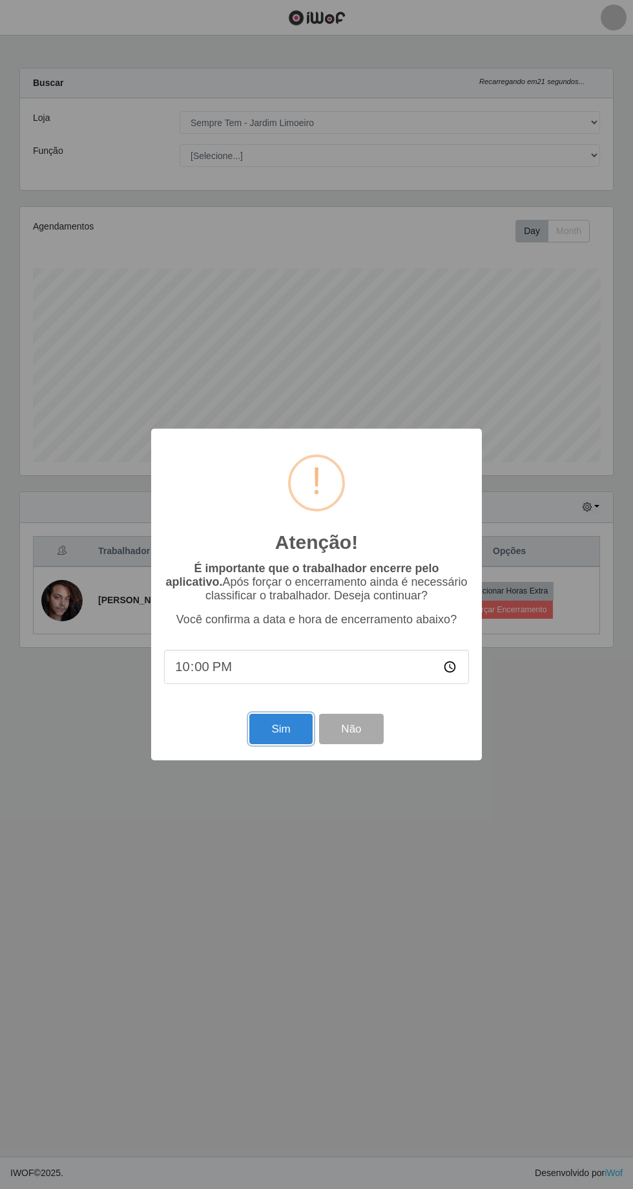
click at [292, 727] on button "Sim" at bounding box center [280, 729] width 63 height 30
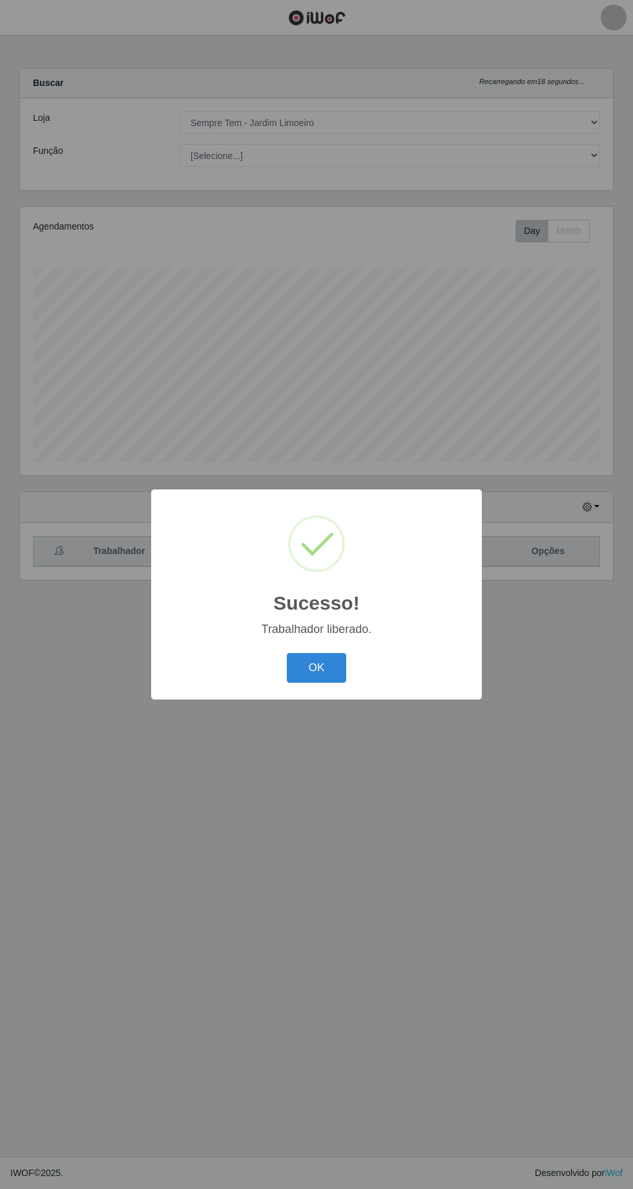
click at [336, 667] on button "OK" at bounding box center [317, 668] width 60 height 30
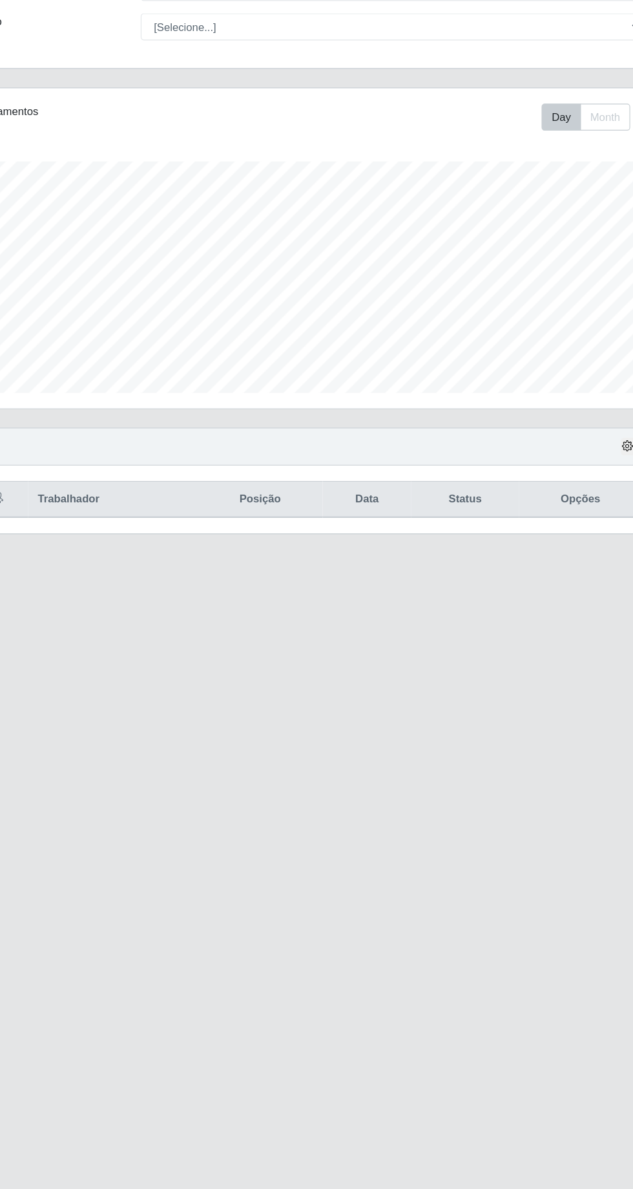
scroll to position [84, 0]
